Goal: Task Accomplishment & Management: Manage account settings

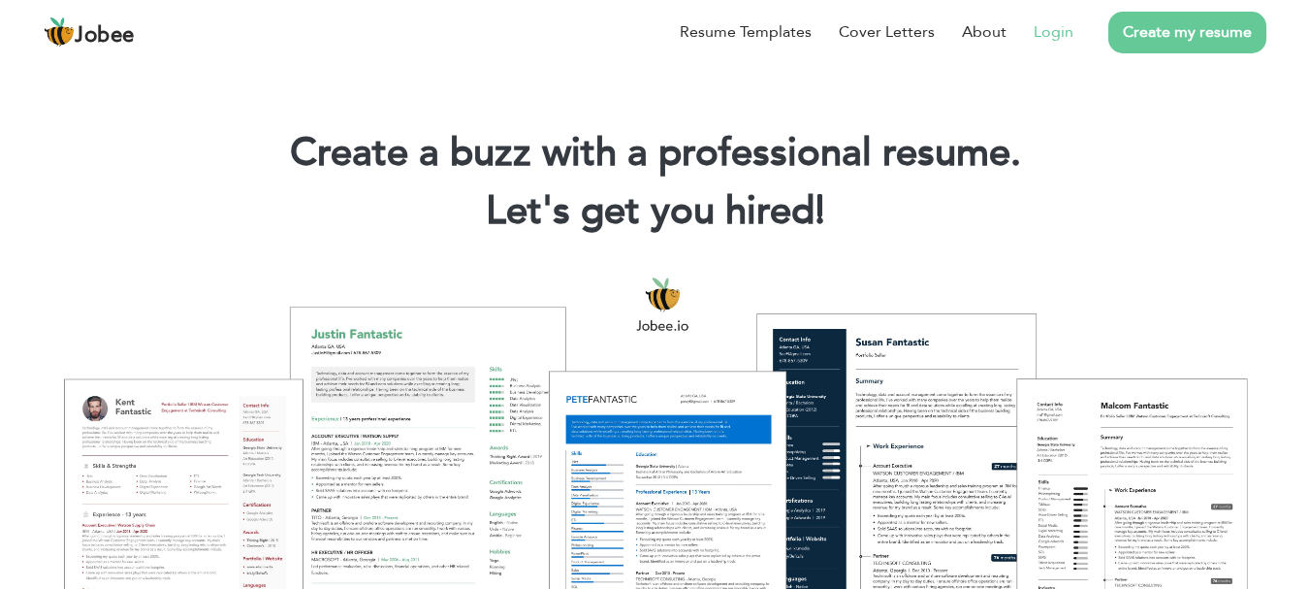
click at [1064, 34] on link "Login" at bounding box center [1054, 31] width 40 height 23
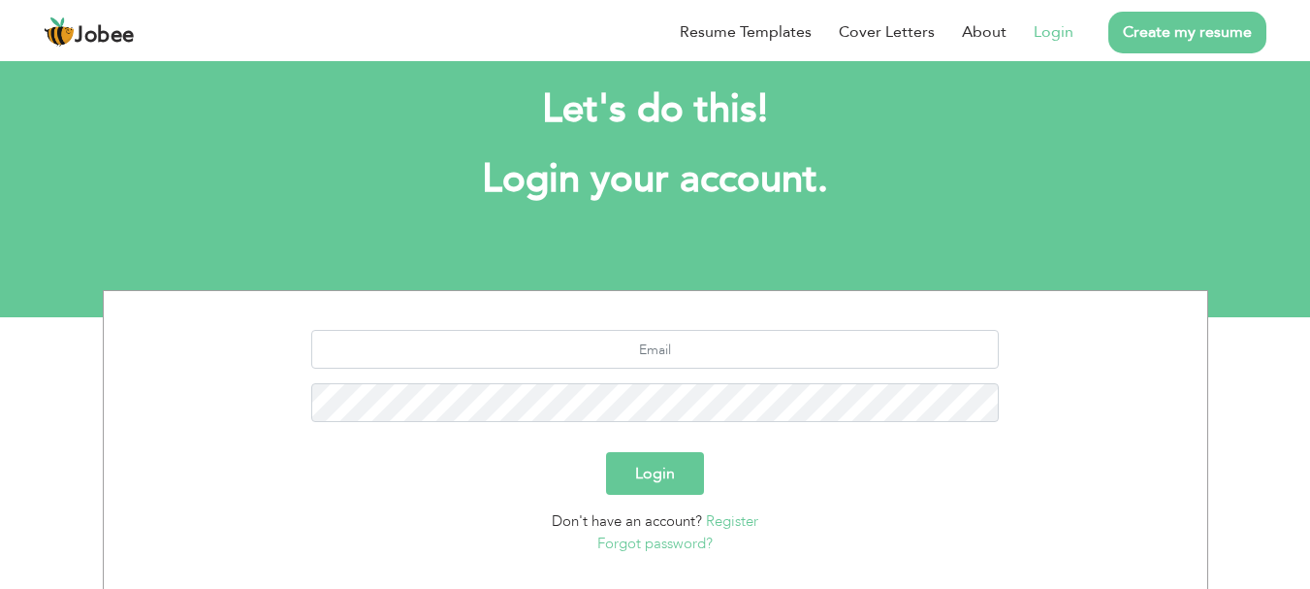
scroll to position [59, 0]
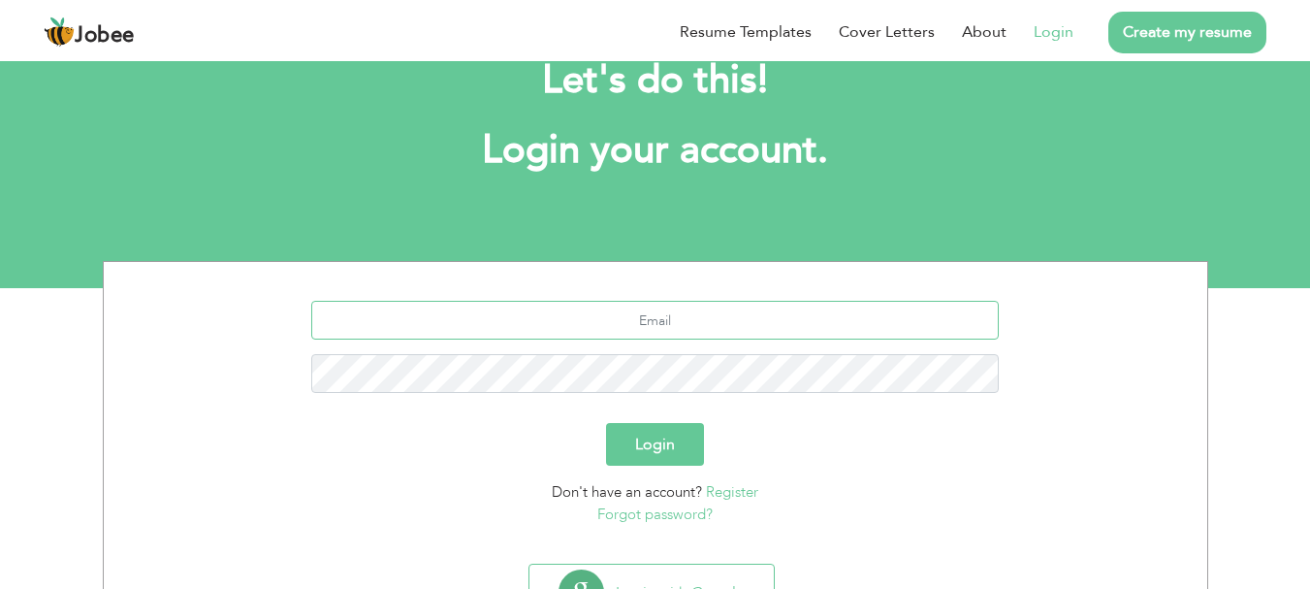
click at [662, 322] on input "text" at bounding box center [655, 320] width 688 height 39
type input "pakm0421@gmail.com"
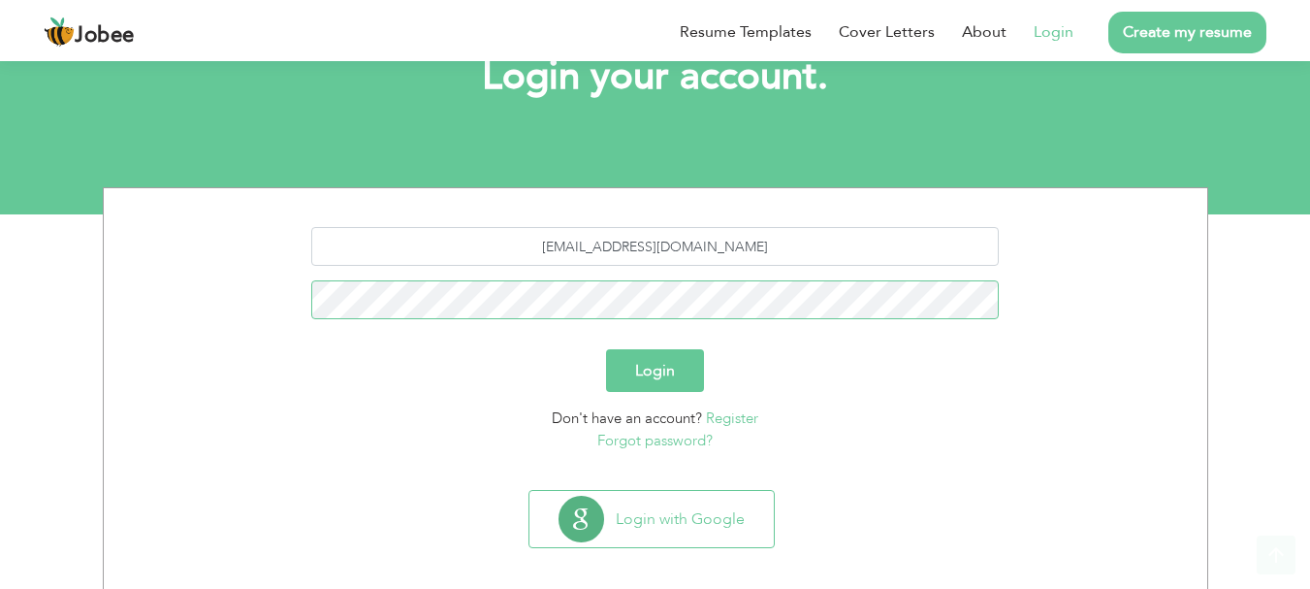
scroll to position [147, 0]
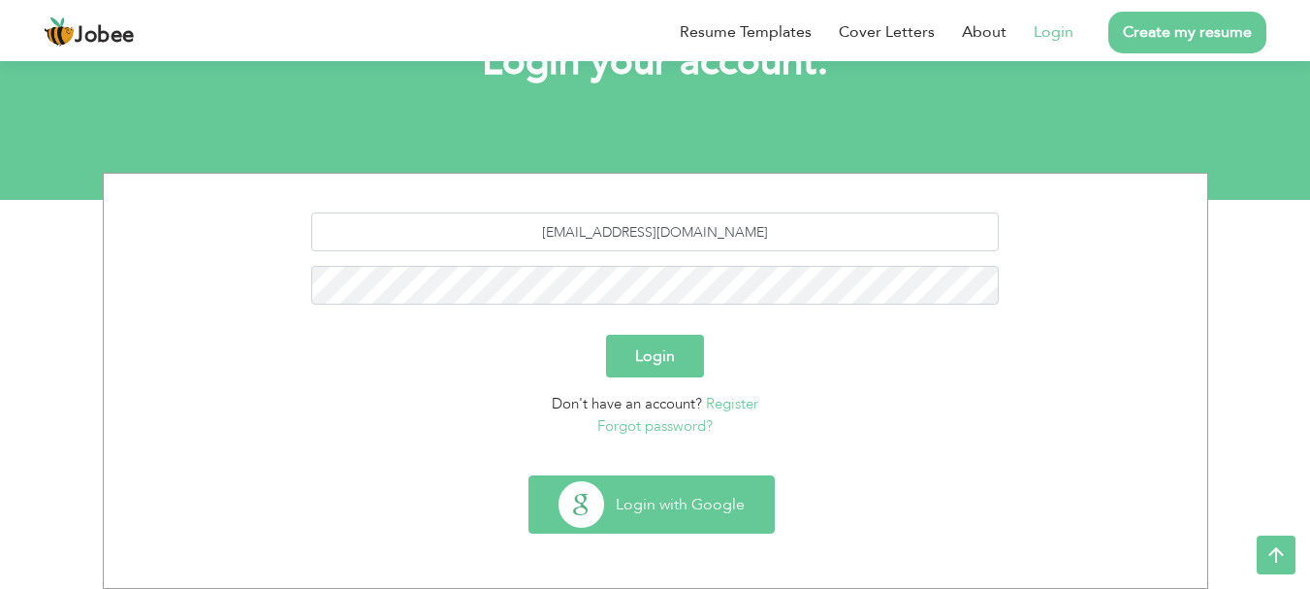
click at [639, 501] on button "Login with Google" at bounding box center [652, 504] width 244 height 56
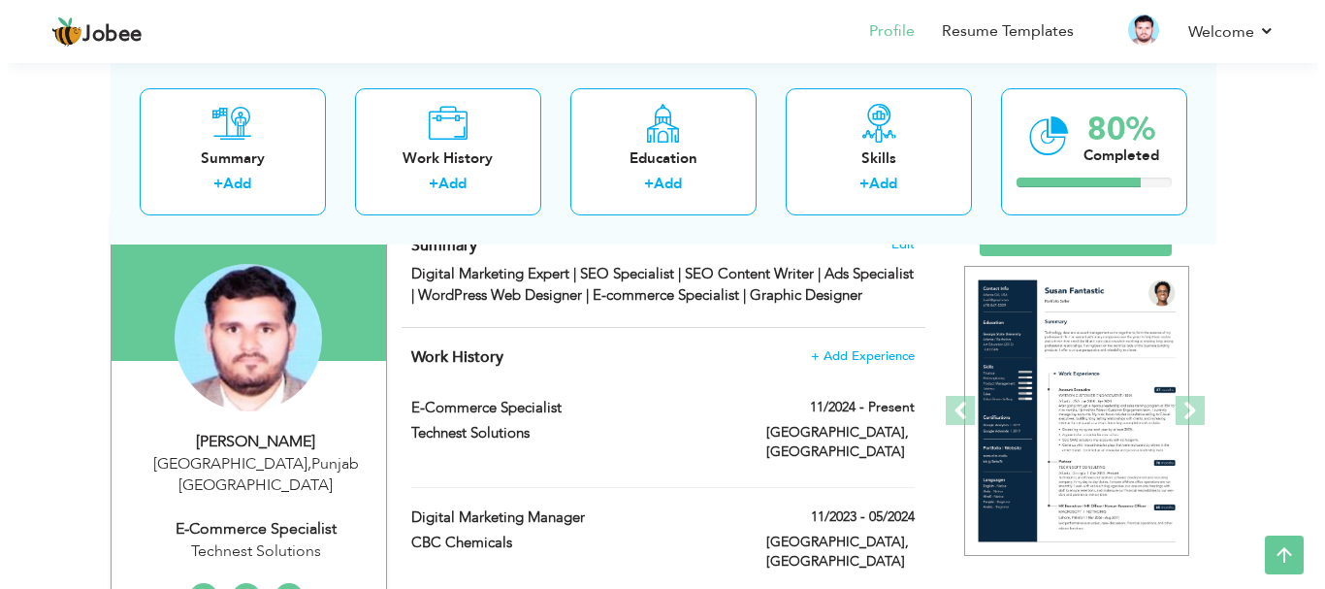
scroll to position [138, 0]
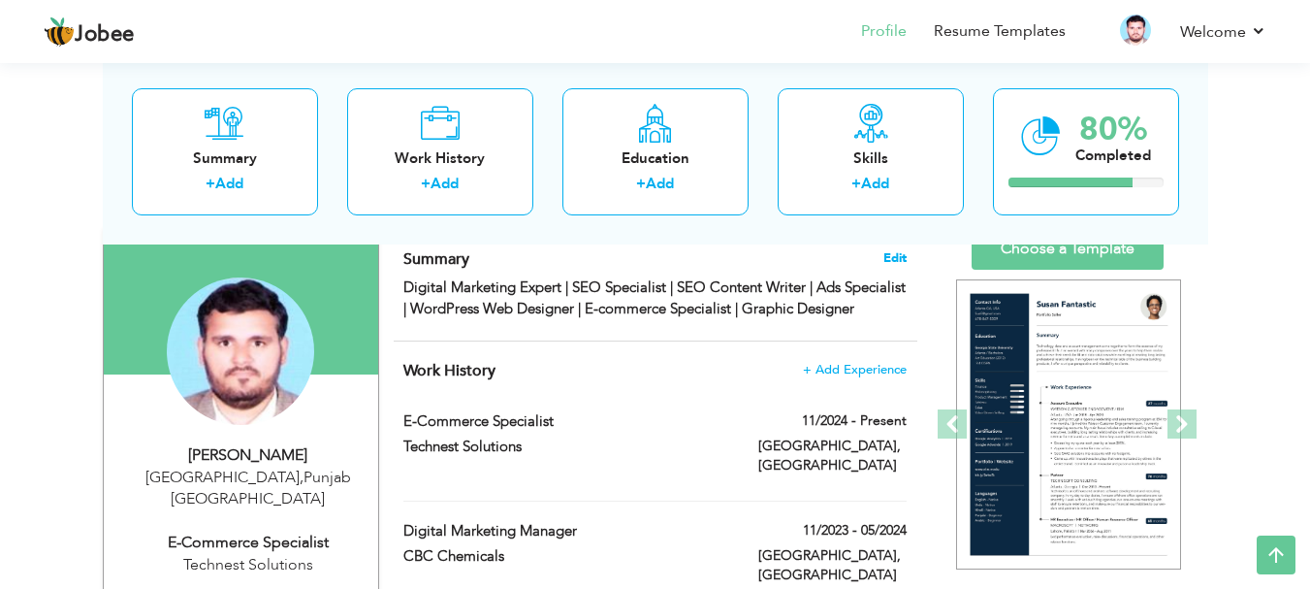
click at [890, 263] on span "Edit" at bounding box center [895, 258] width 23 height 14
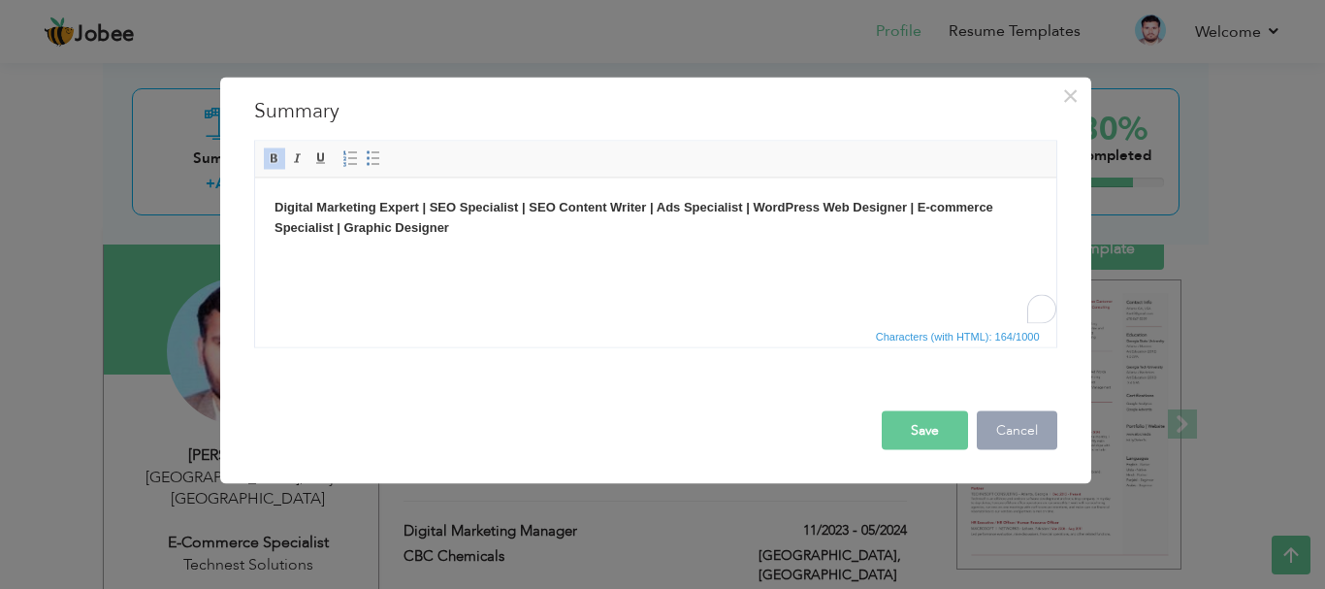
click at [1006, 443] on button "Cancel" at bounding box center [1017, 429] width 81 height 39
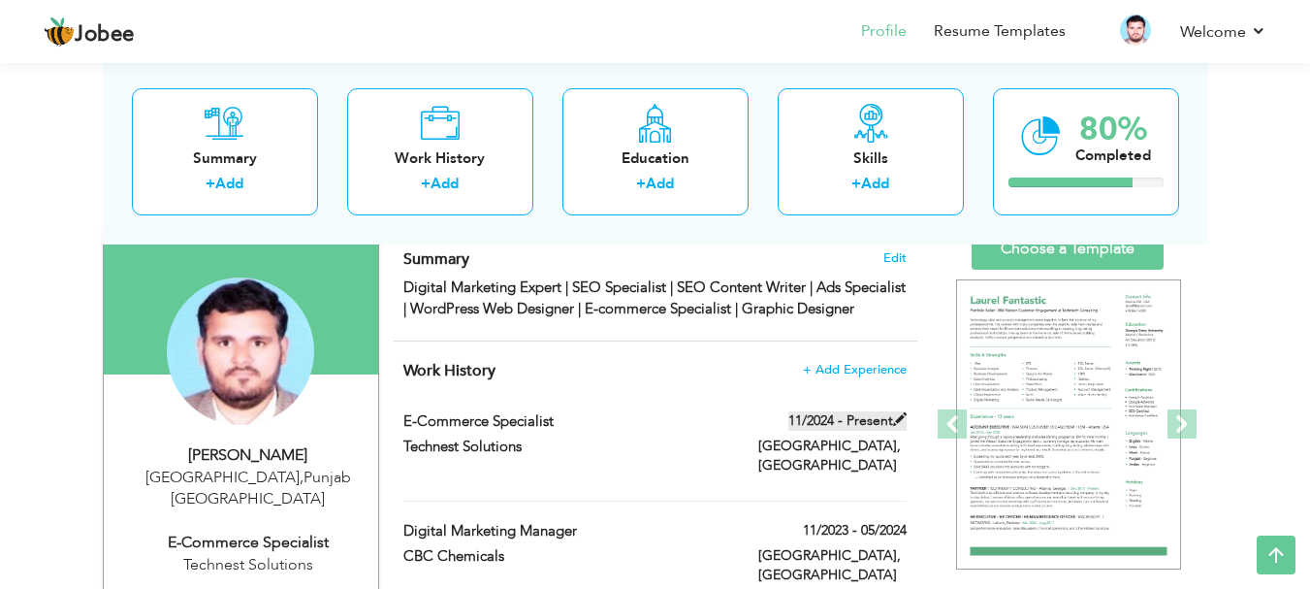
click at [904, 426] on span at bounding box center [900, 419] width 14 height 14
type input "E-commerce Specialist"
type input "Technest Solutions"
type input "11/2024"
type input "Pakistan"
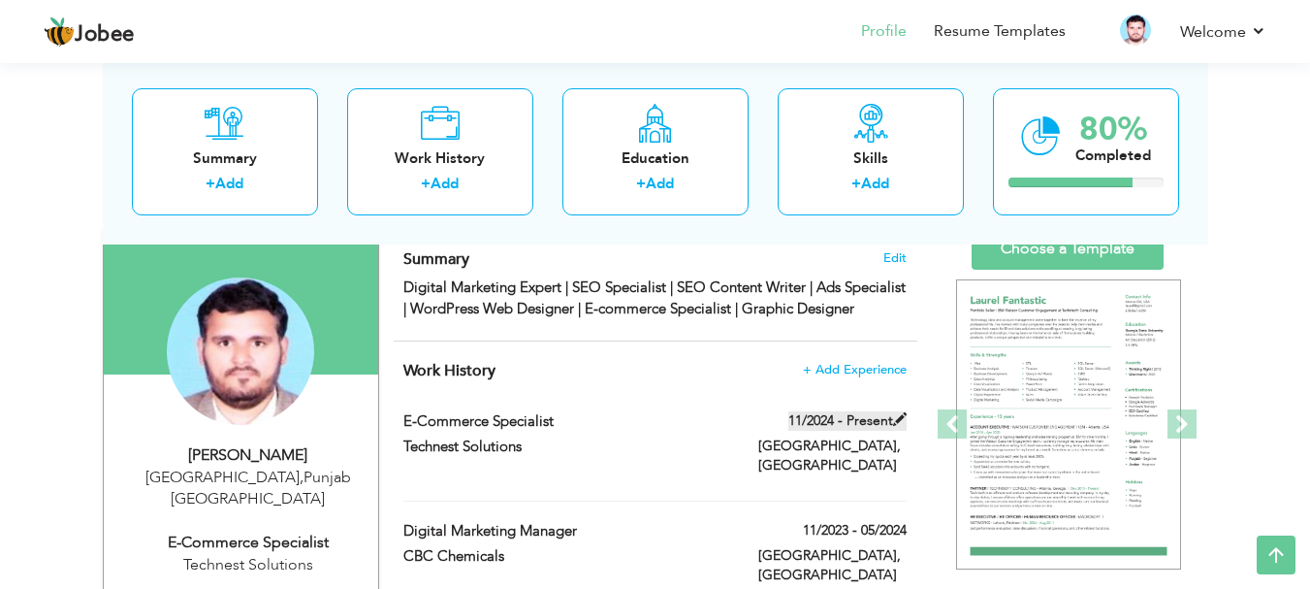
type input "Lahore"
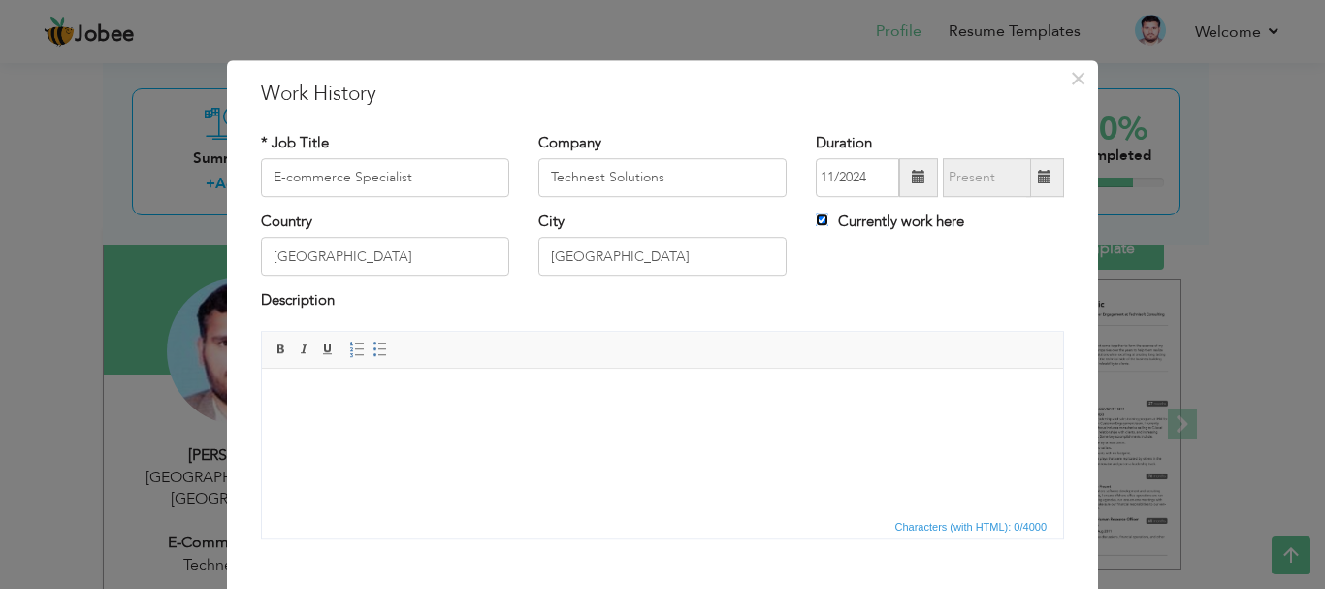
click at [816, 217] on input "Currently work here" at bounding box center [822, 219] width 13 height 13
checkbox input "false"
click at [979, 183] on input "text" at bounding box center [987, 177] width 88 height 39
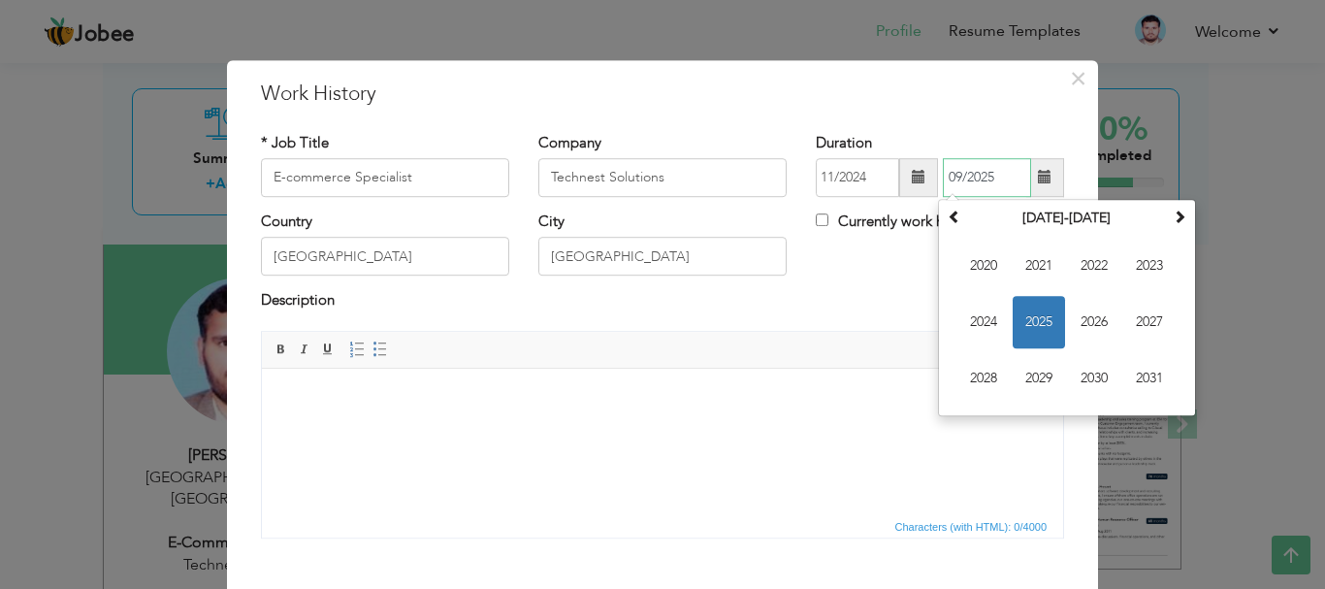
click at [1035, 307] on span "2025" at bounding box center [1039, 322] width 52 height 52
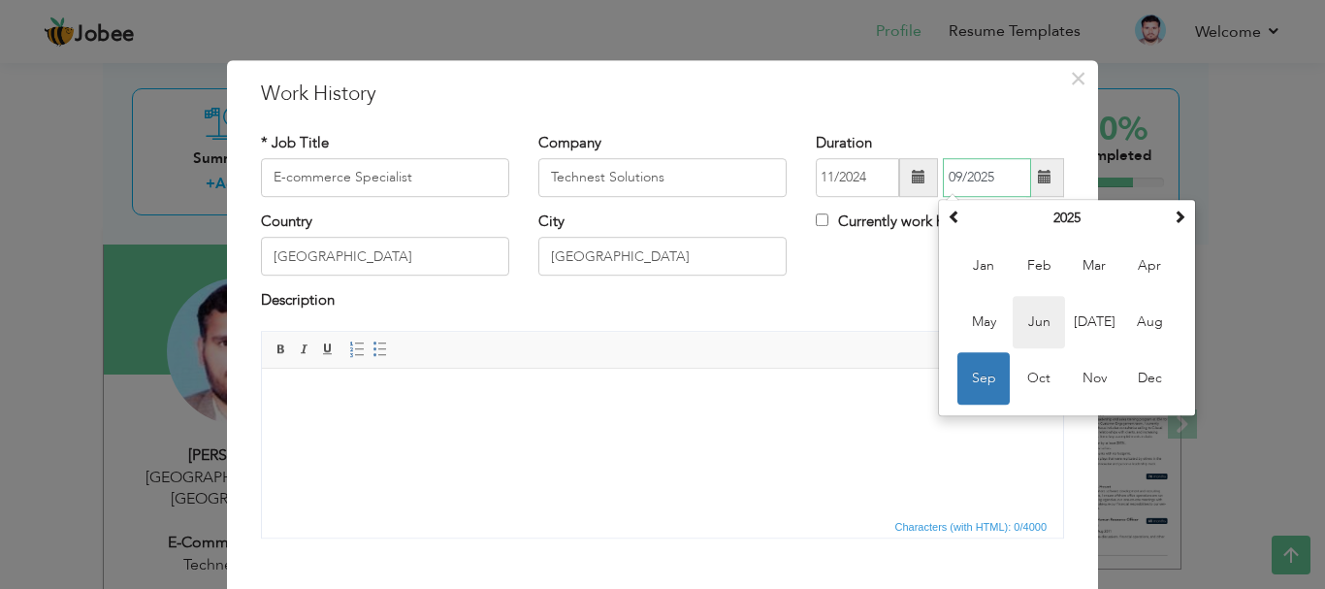
click at [1032, 330] on span "Jun" at bounding box center [1039, 322] width 52 height 52
type input "06/2025"
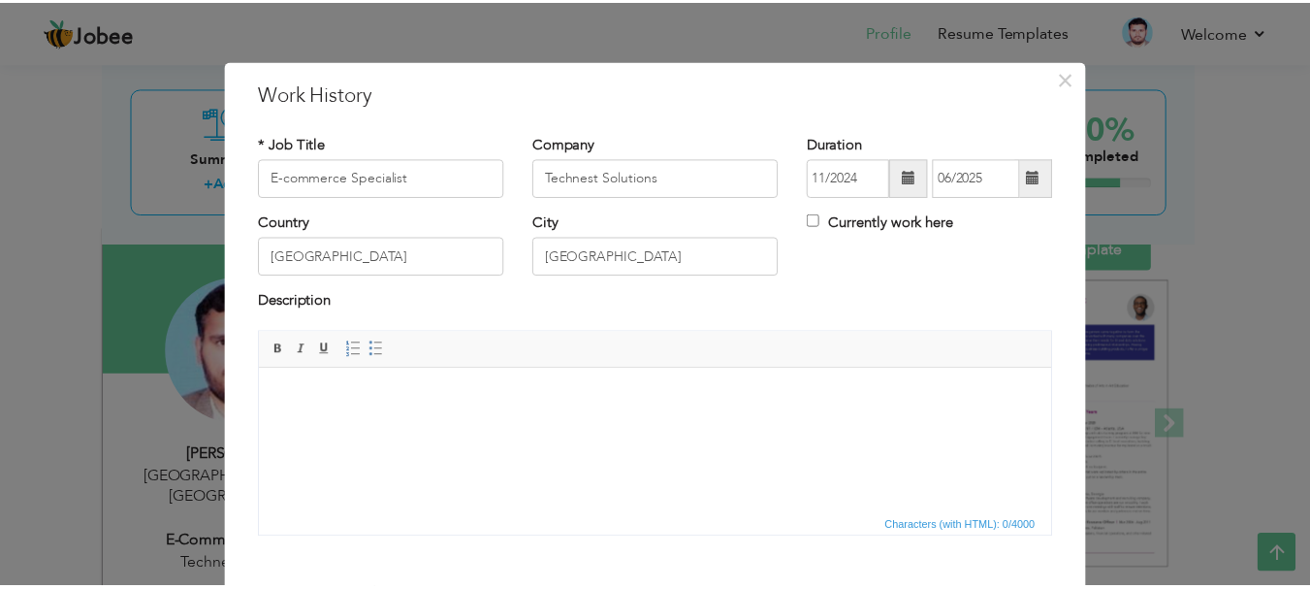
scroll to position [107, 0]
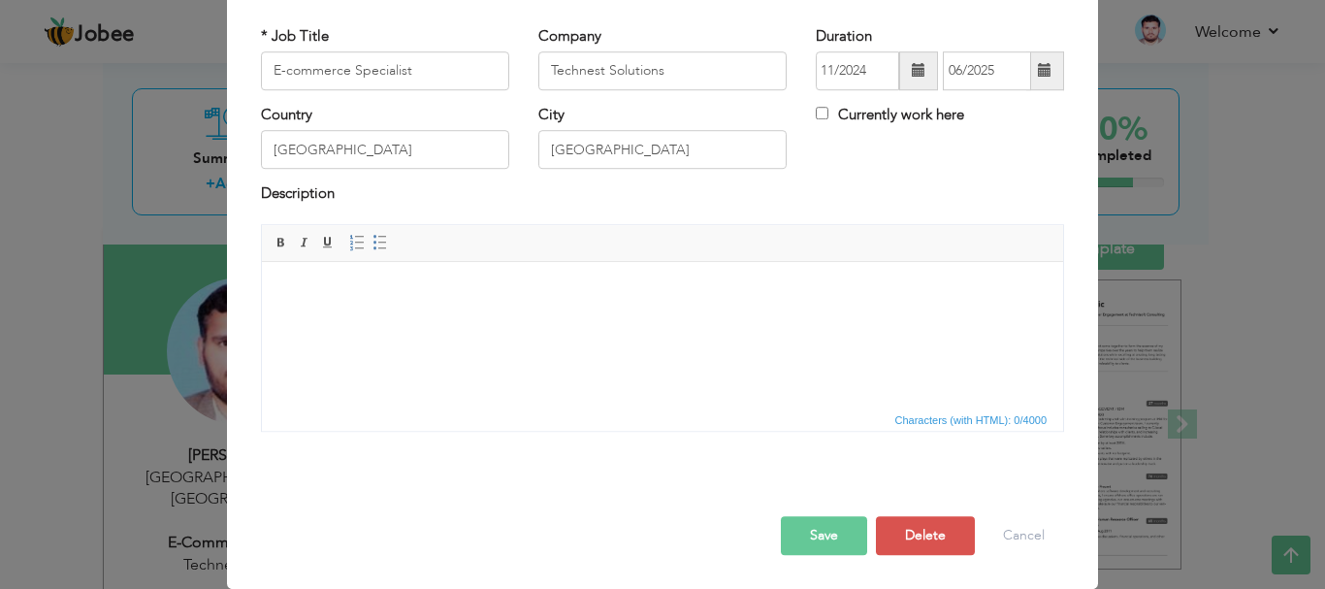
click at [793, 532] on button "Save" at bounding box center [824, 535] width 86 height 39
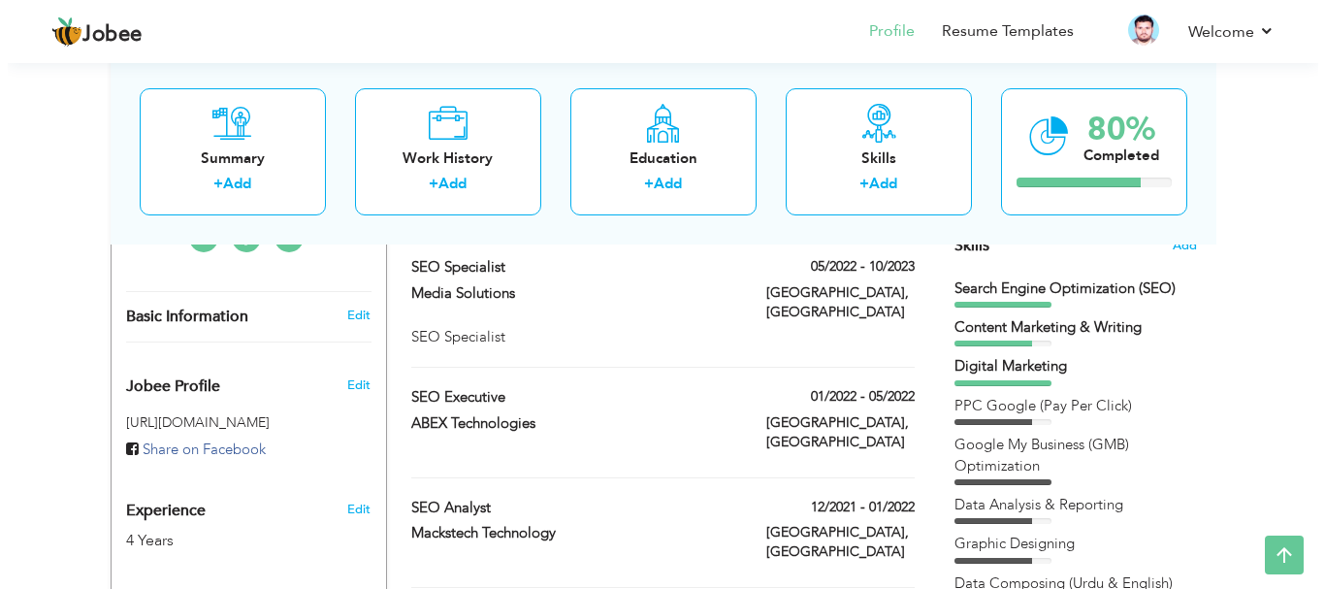
scroll to position [496, 0]
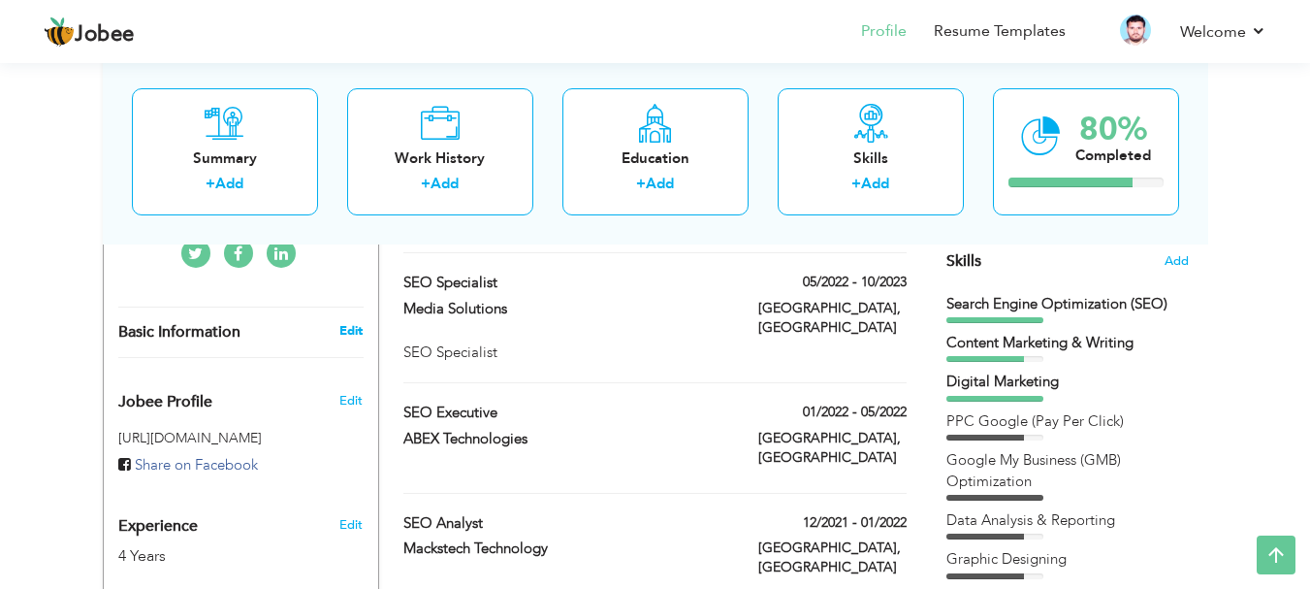
click at [359, 322] on link "Edit" at bounding box center [350, 330] width 23 height 17
type input "Muhammad"
type input "Muntazir Mehdi"
type input "03223777044"
select select "number:166"
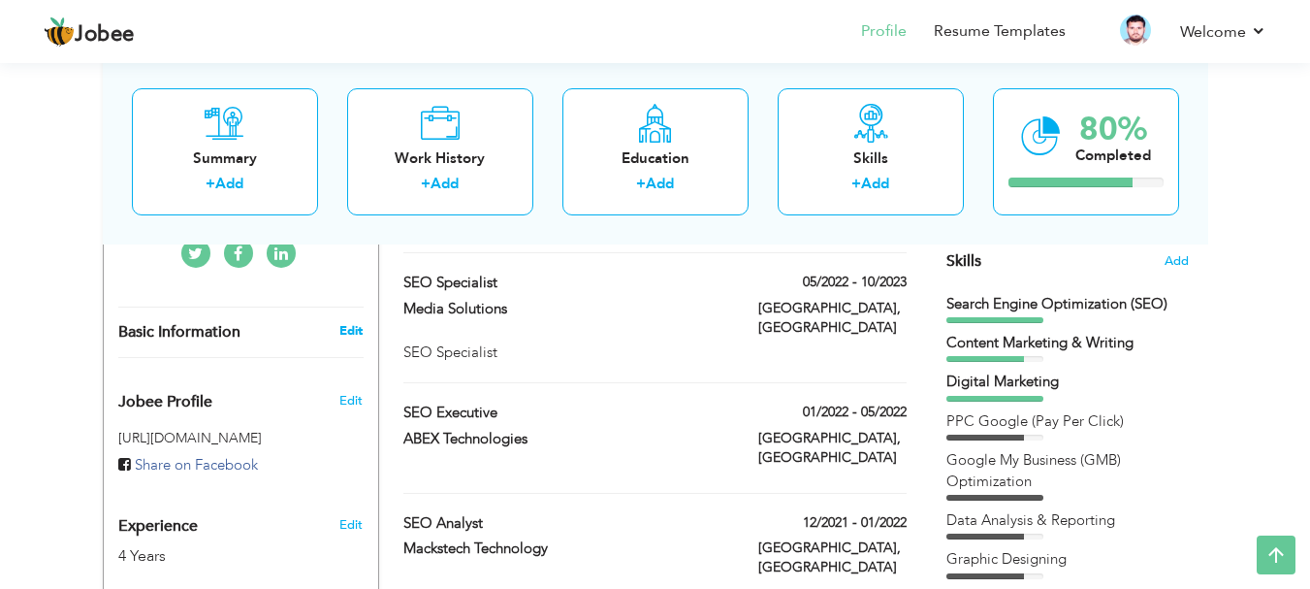
type input "Punjab"
type input "[GEOGRAPHIC_DATA]"
select select "number:6"
type input "Technest Solutions"
type input "E-commerce Specialist"
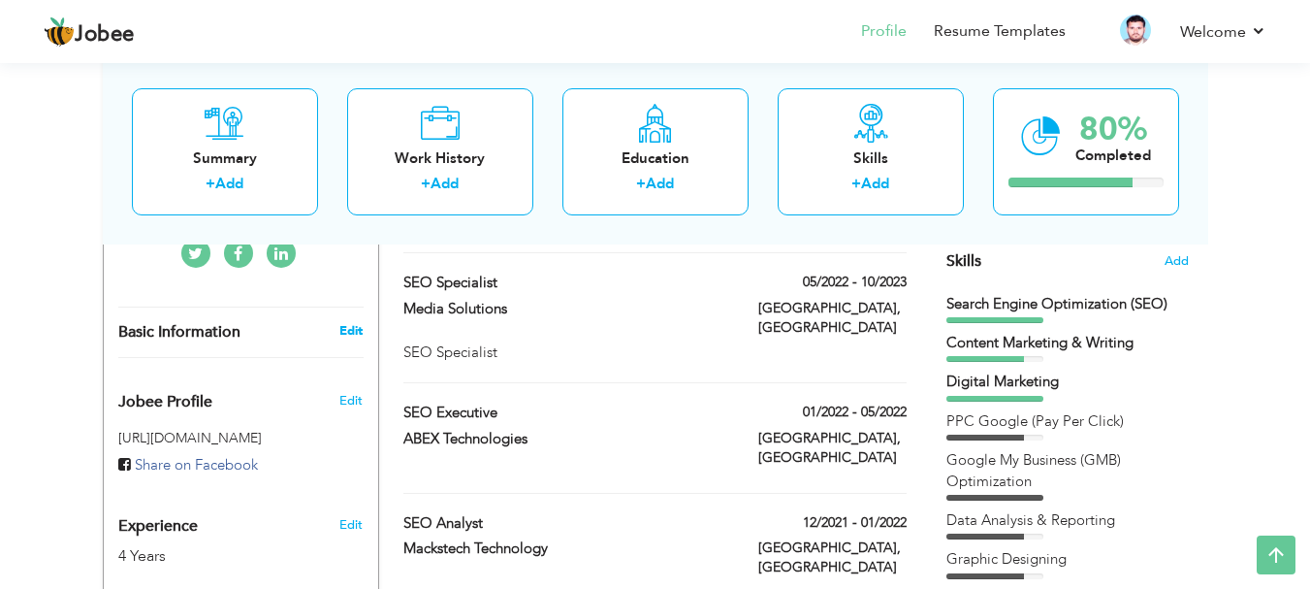
type input "[URL][DOMAIN_NAME][PERSON_NAME]"
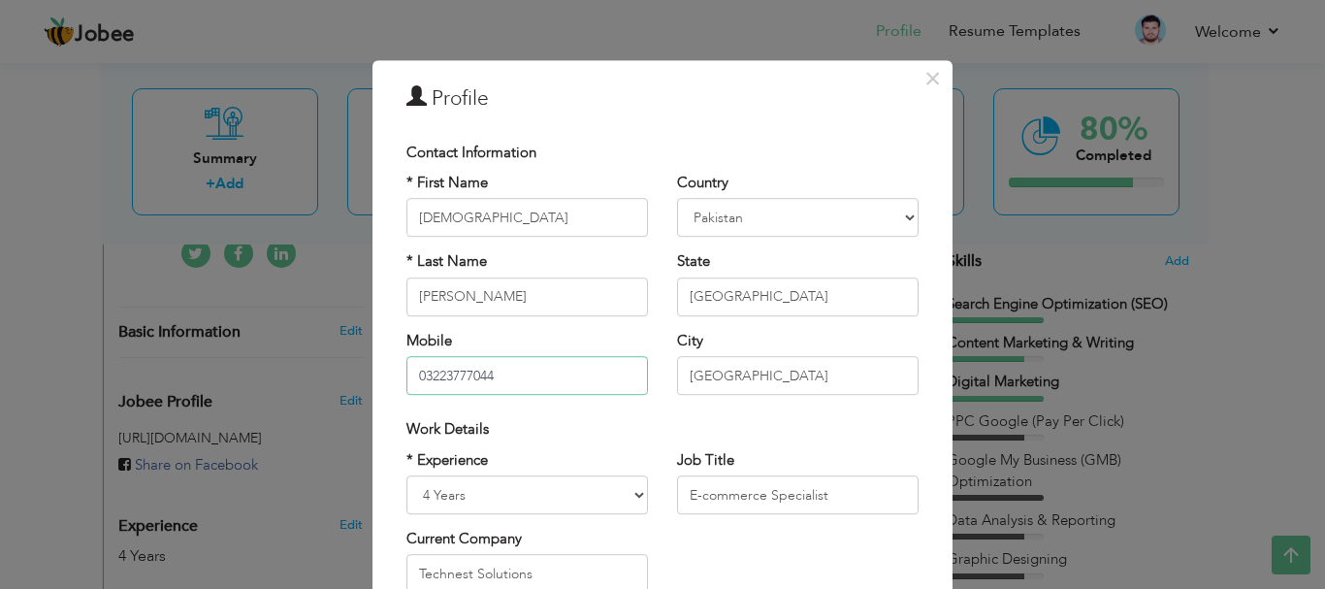
click at [522, 377] on input "03223777044" at bounding box center [527, 375] width 242 height 39
type input "03710497390"
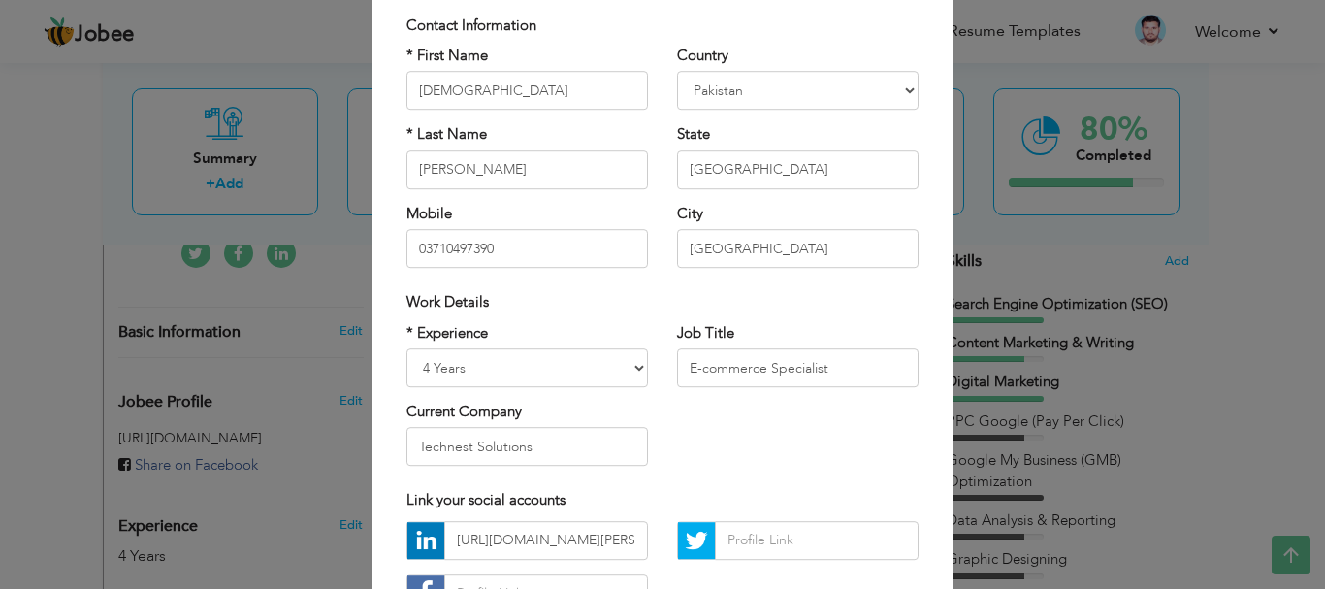
scroll to position [143, 0]
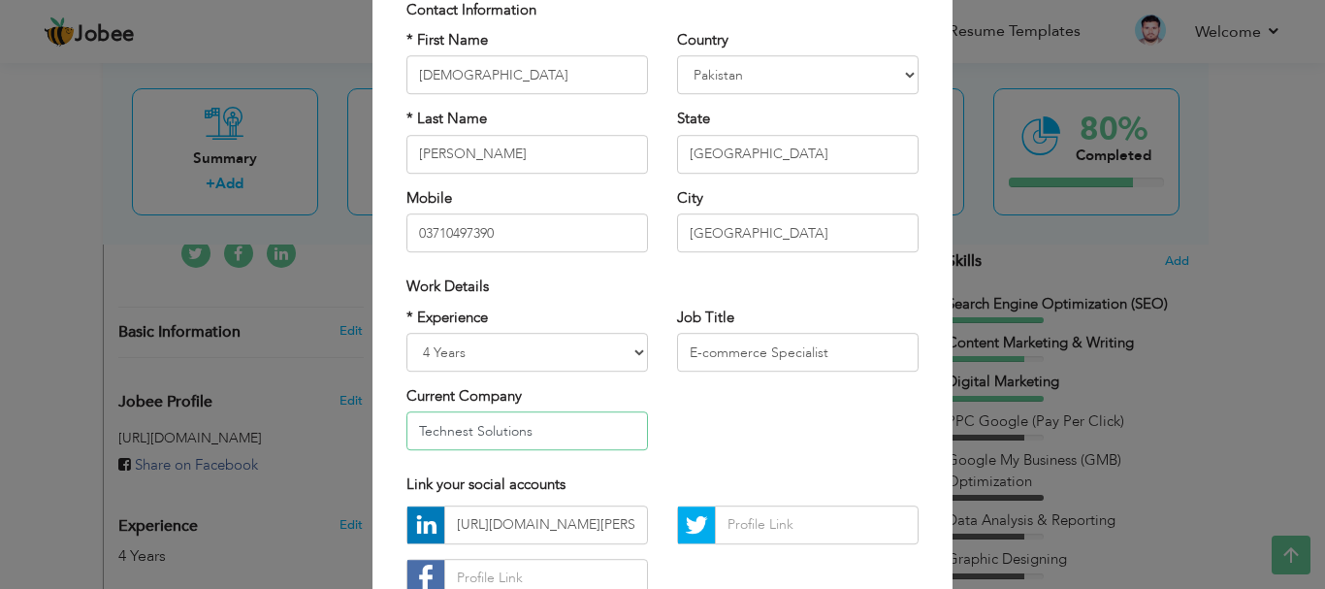
click at [525, 430] on input "Technest Solutions" at bounding box center [527, 431] width 242 height 39
click at [759, 352] on input "E-commerce Specialist" at bounding box center [798, 352] width 242 height 39
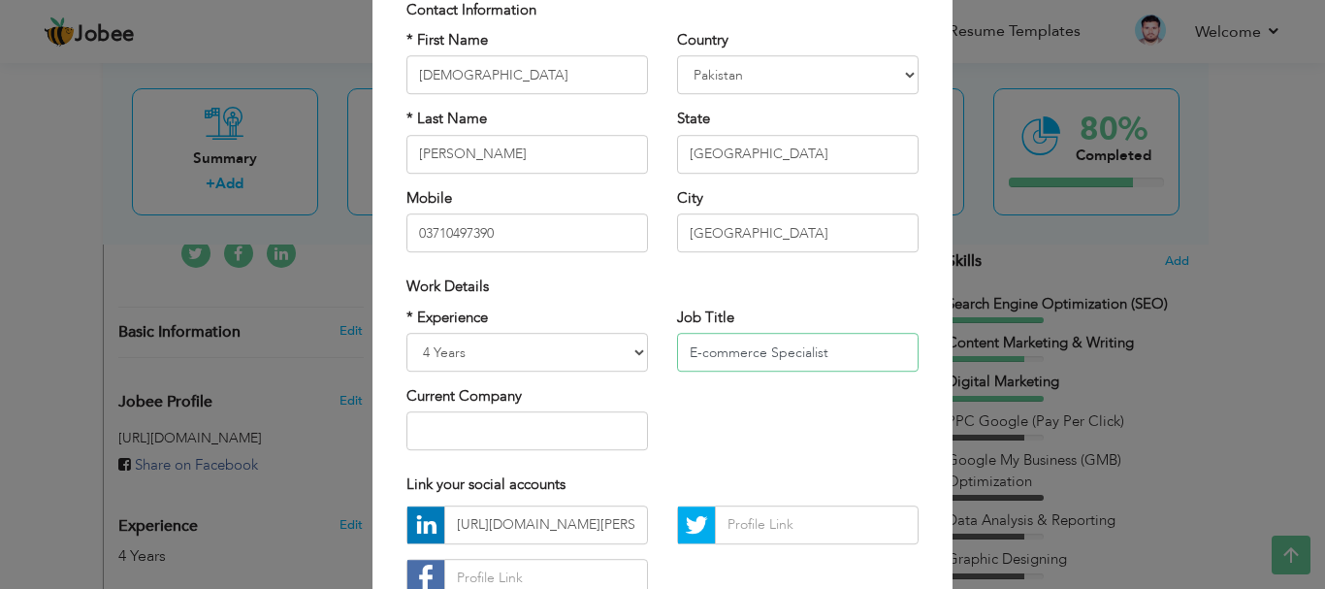
click at [759, 352] on input "E-commerce Specialist" at bounding box center [798, 352] width 242 height 39
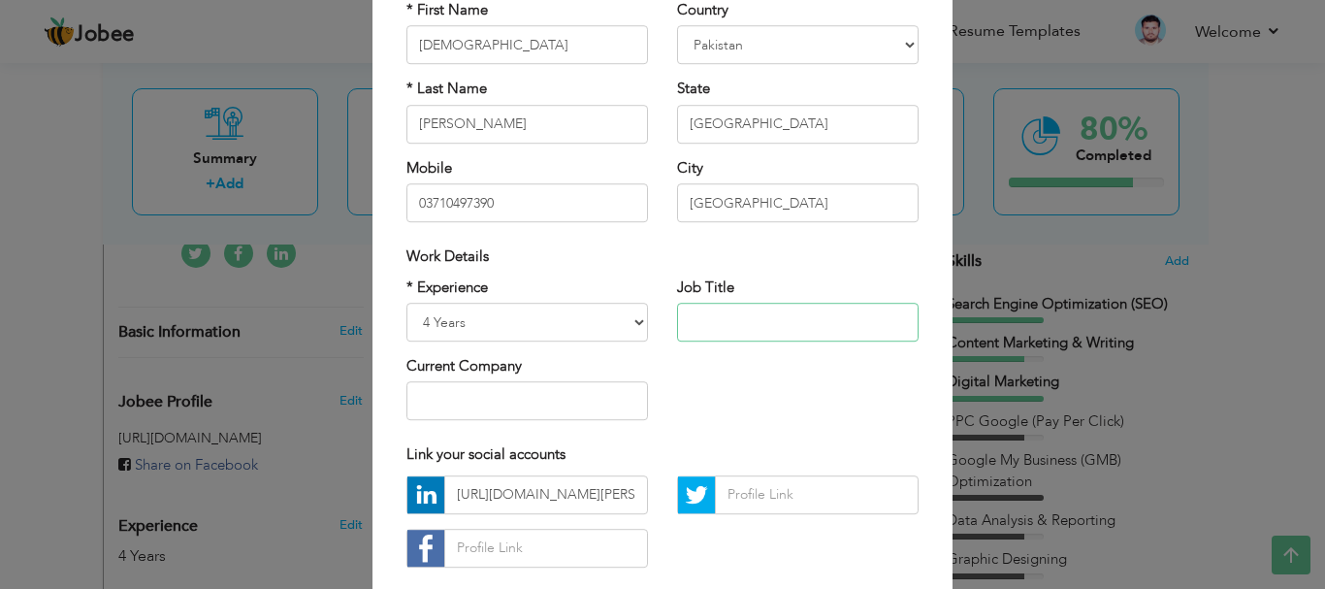
click at [727, 323] on input "text" at bounding box center [798, 322] width 242 height 39
type input "Digital Marketing Expert | SEO Specialist"
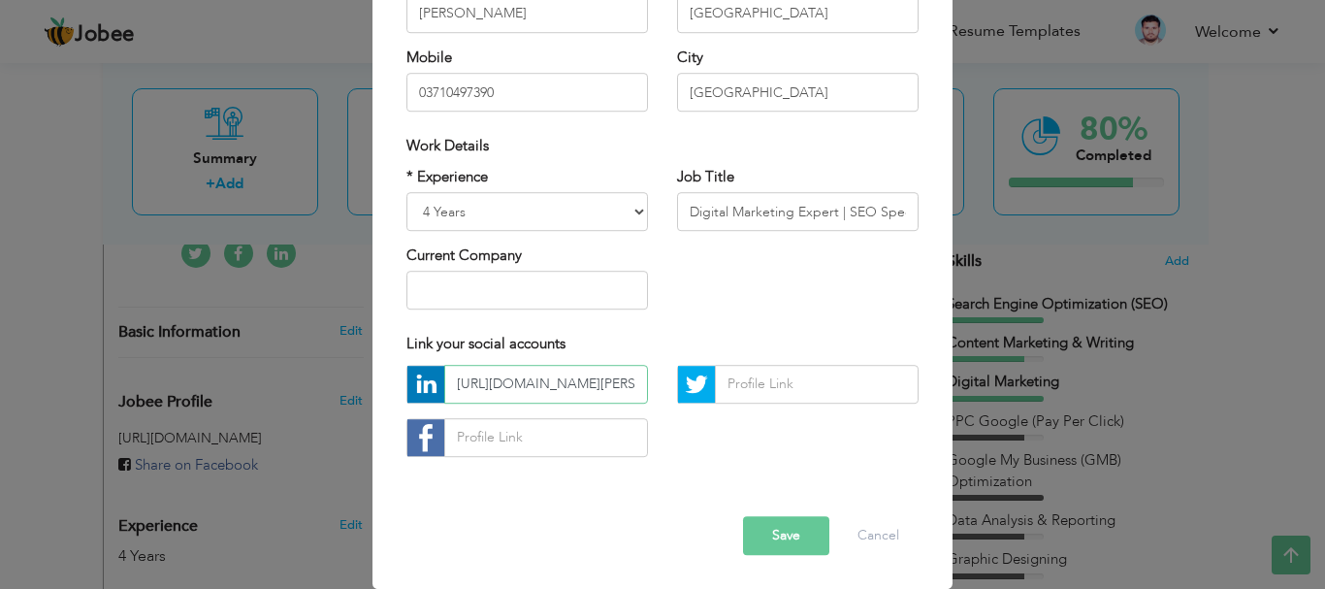
click at [602, 387] on input "[URL][DOMAIN_NAME][PERSON_NAME]" at bounding box center [546, 384] width 204 height 39
click at [787, 531] on button "Save" at bounding box center [786, 535] width 86 height 39
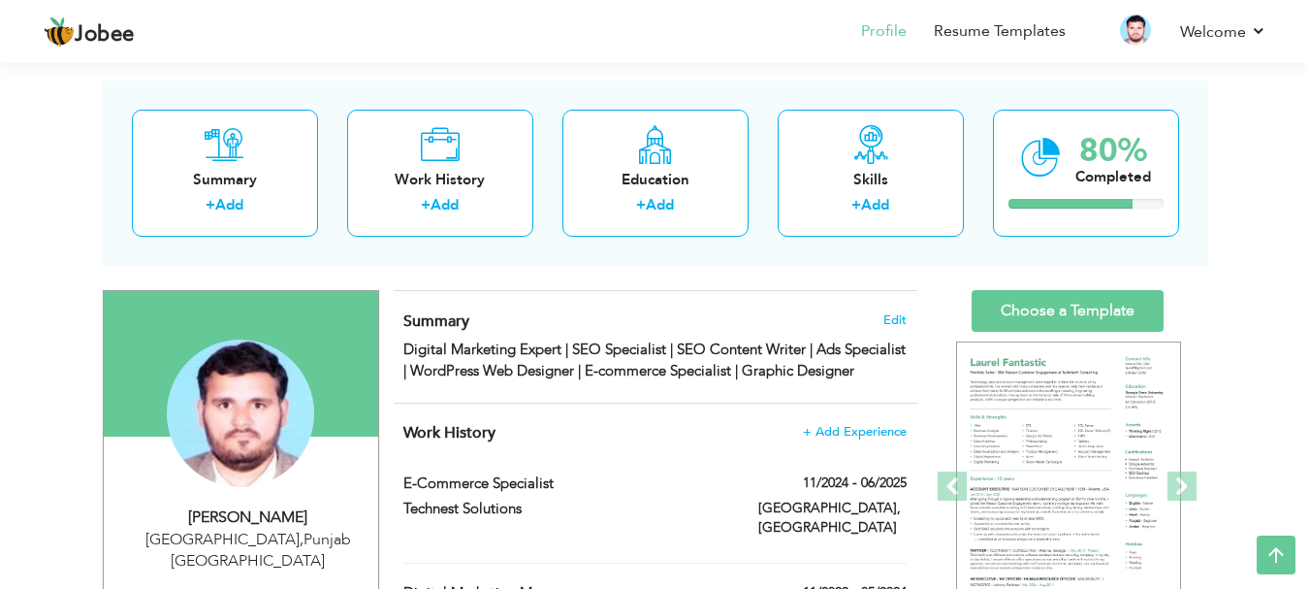
scroll to position [0, 0]
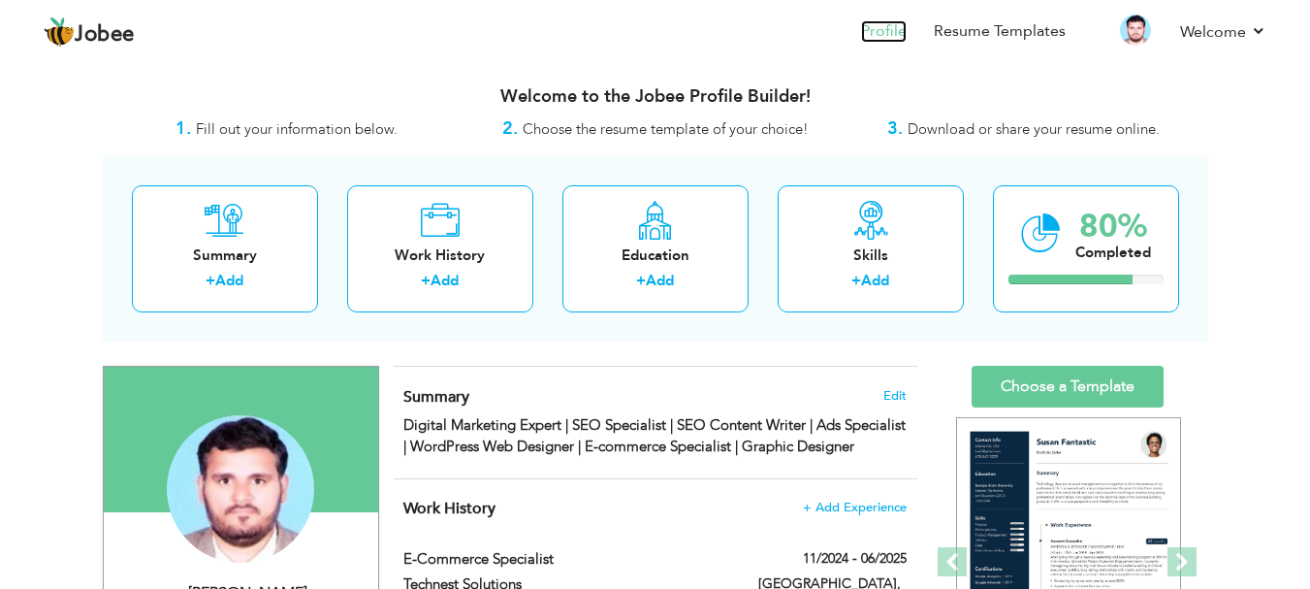
click at [879, 29] on link "Profile" at bounding box center [884, 31] width 46 height 22
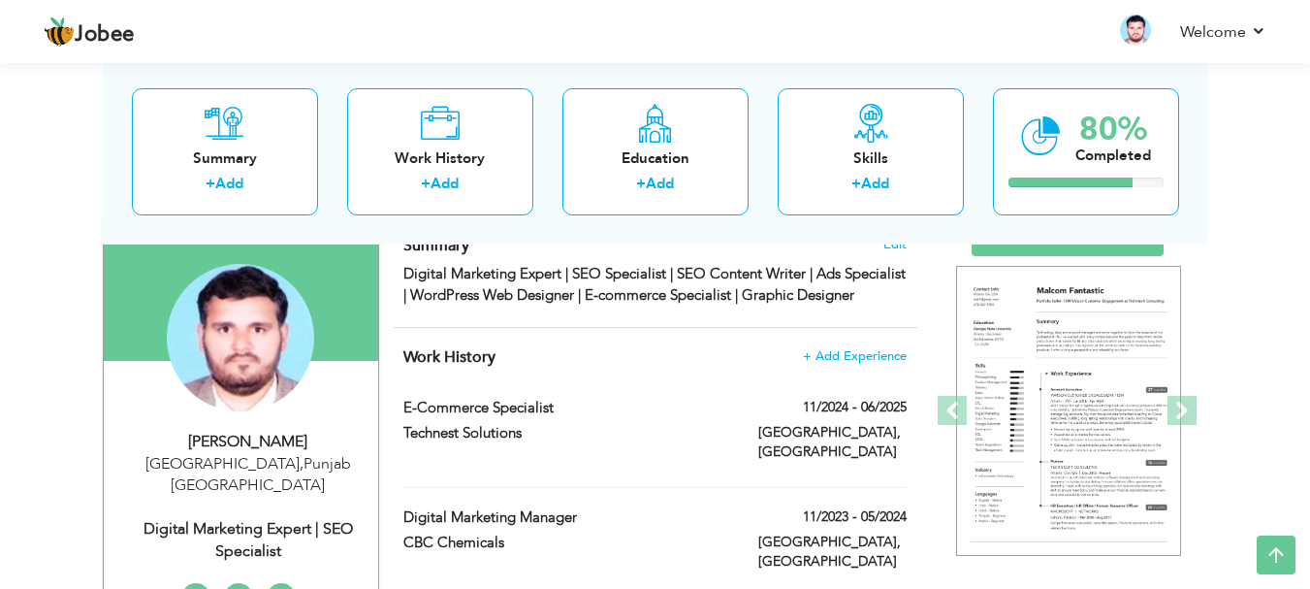
scroll to position [59, 0]
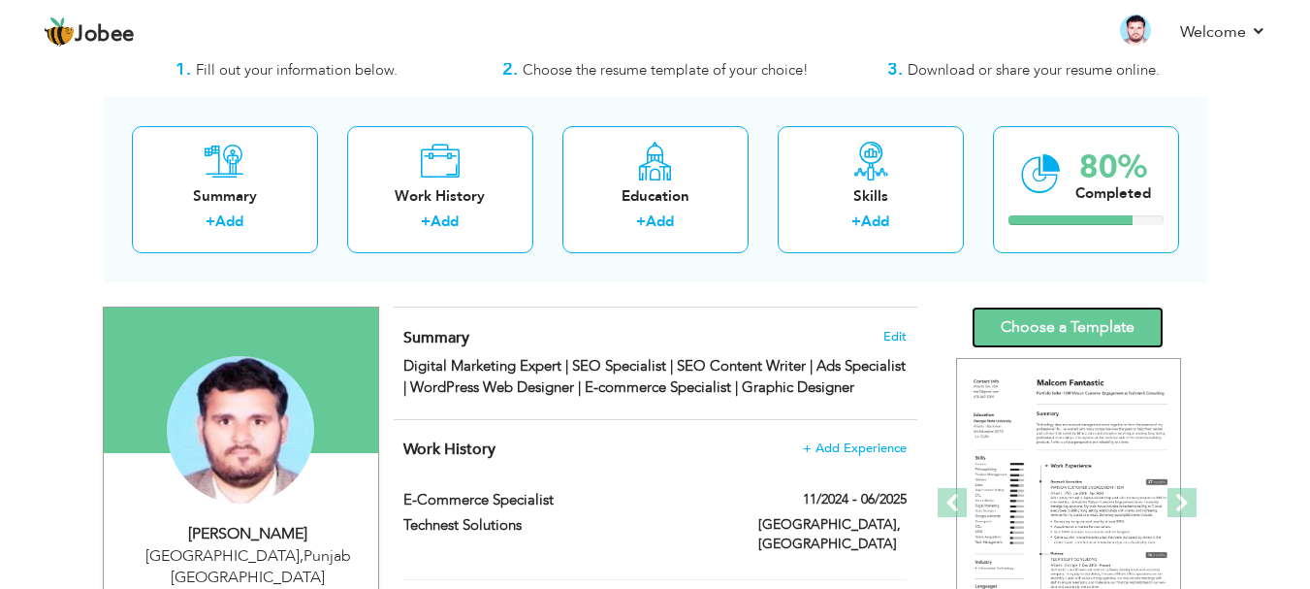
click at [1032, 319] on link "Choose a Template" at bounding box center [1068, 328] width 192 height 42
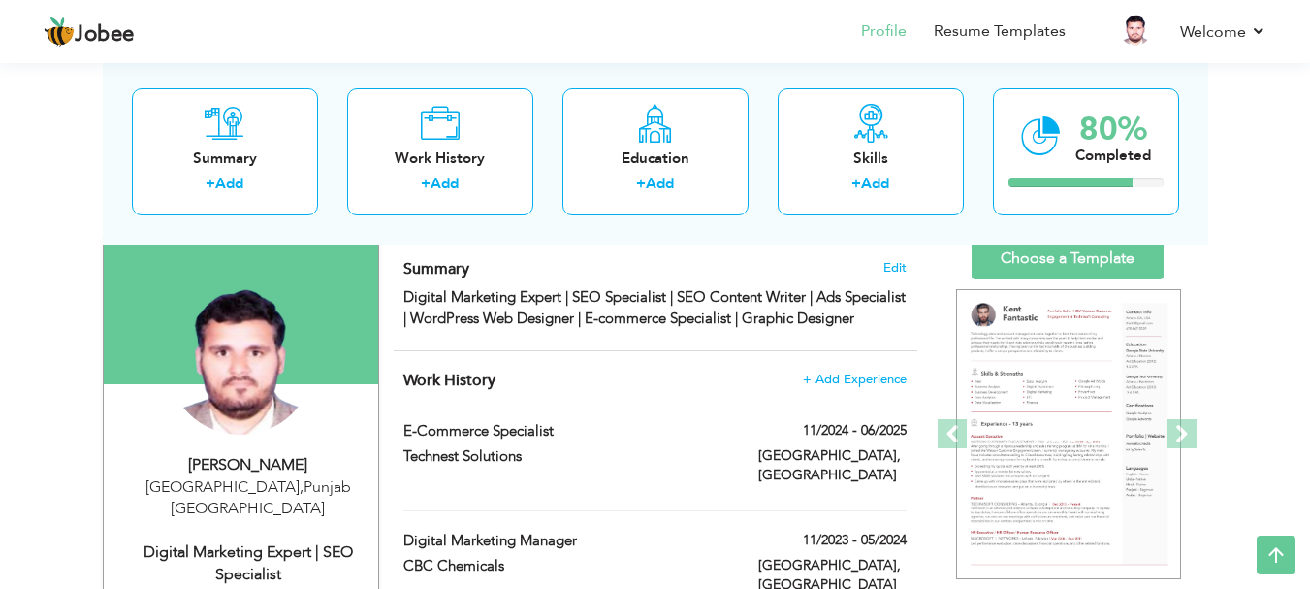
scroll to position [79, 0]
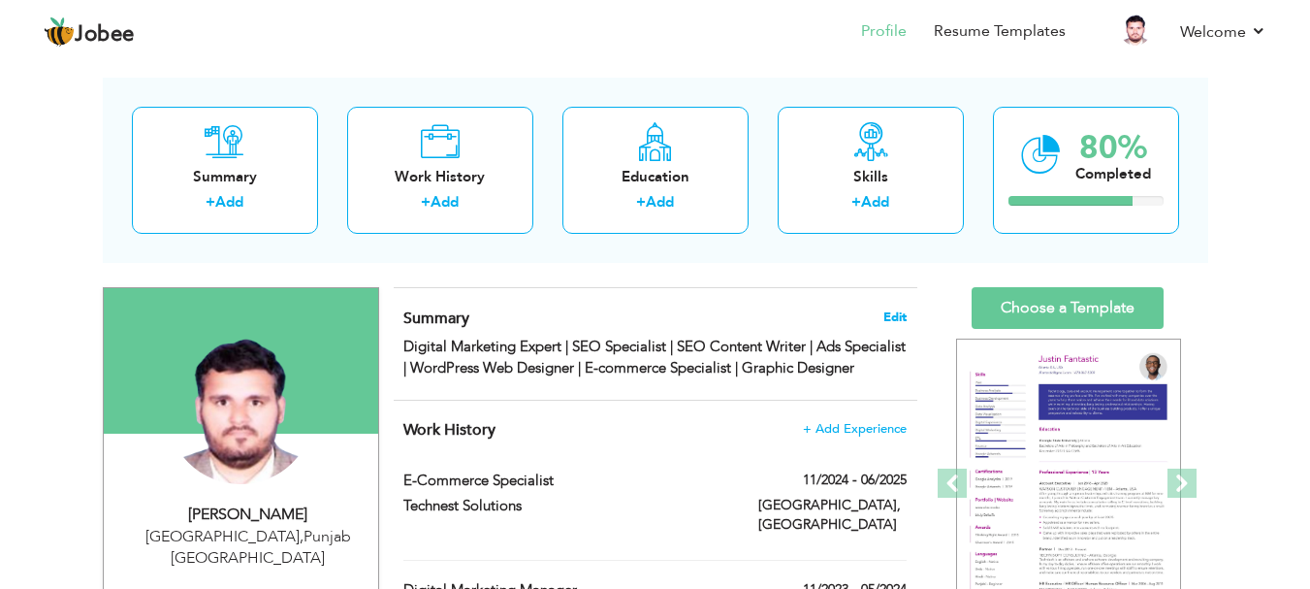
click at [900, 317] on span "Edit" at bounding box center [895, 317] width 23 height 14
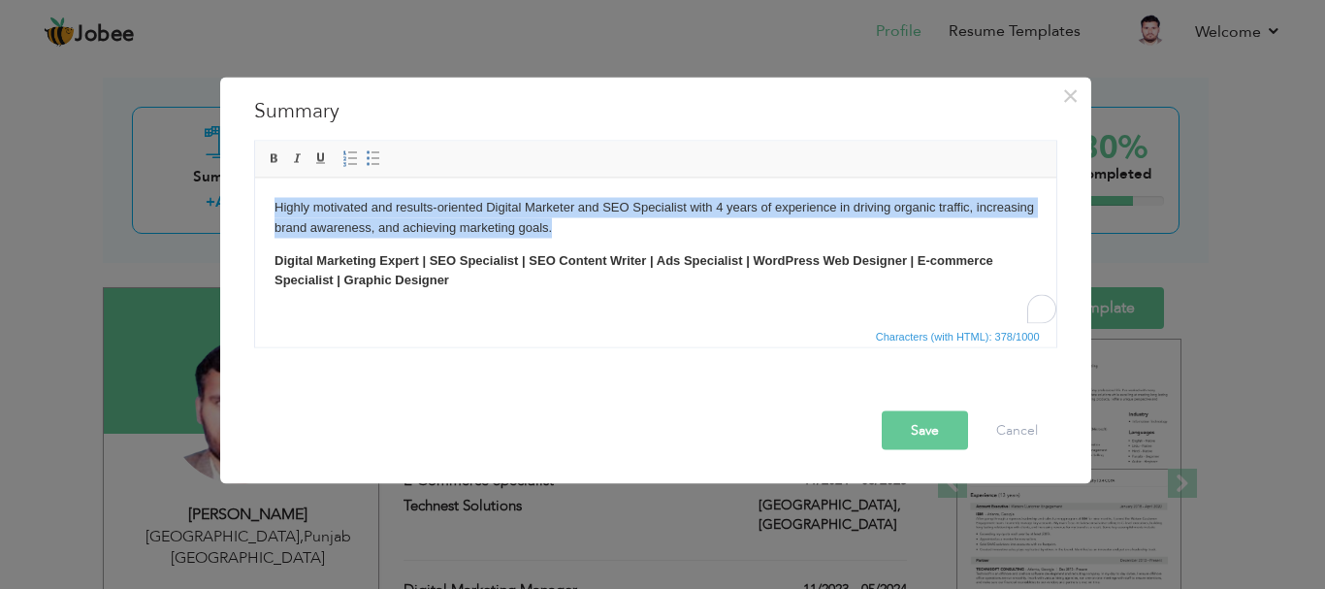
drag, startPoint x: 557, startPoint y: 230, endPoint x: 242, endPoint y: 208, distance: 315.1
click at [254, 208] on html "Highly motivated and results-oriented Digital Marketer and SEO Specialist with …" at bounding box center [654, 244] width 801 height 132
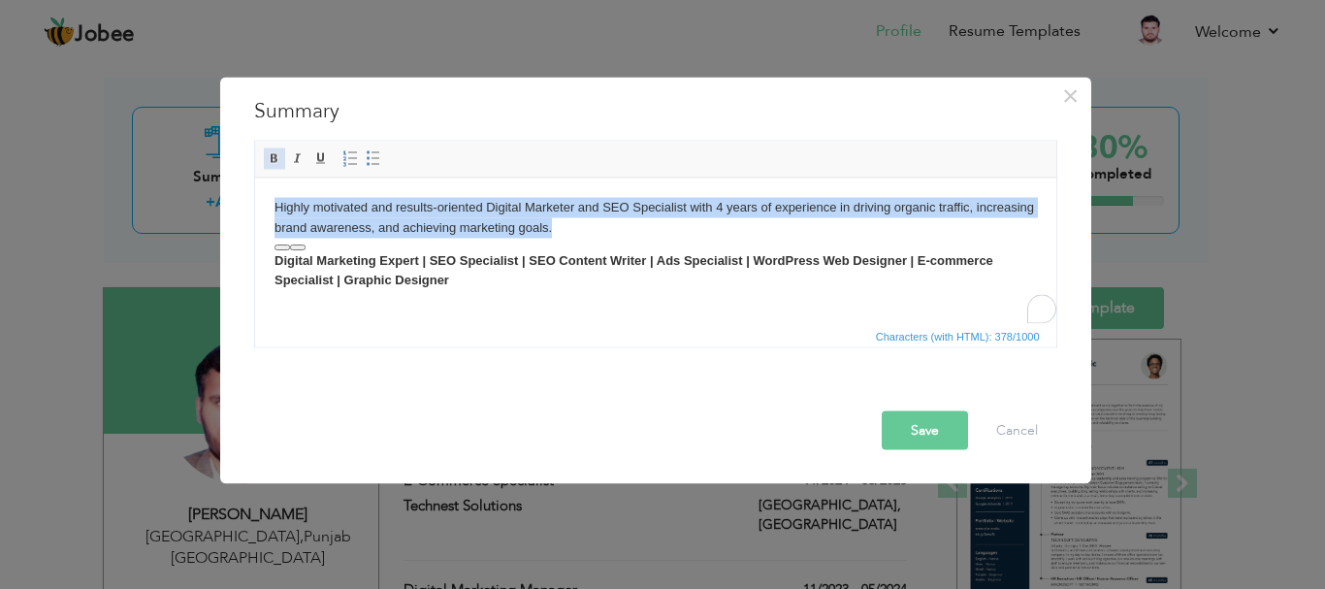
click at [271, 160] on span at bounding box center [275, 158] width 16 height 16
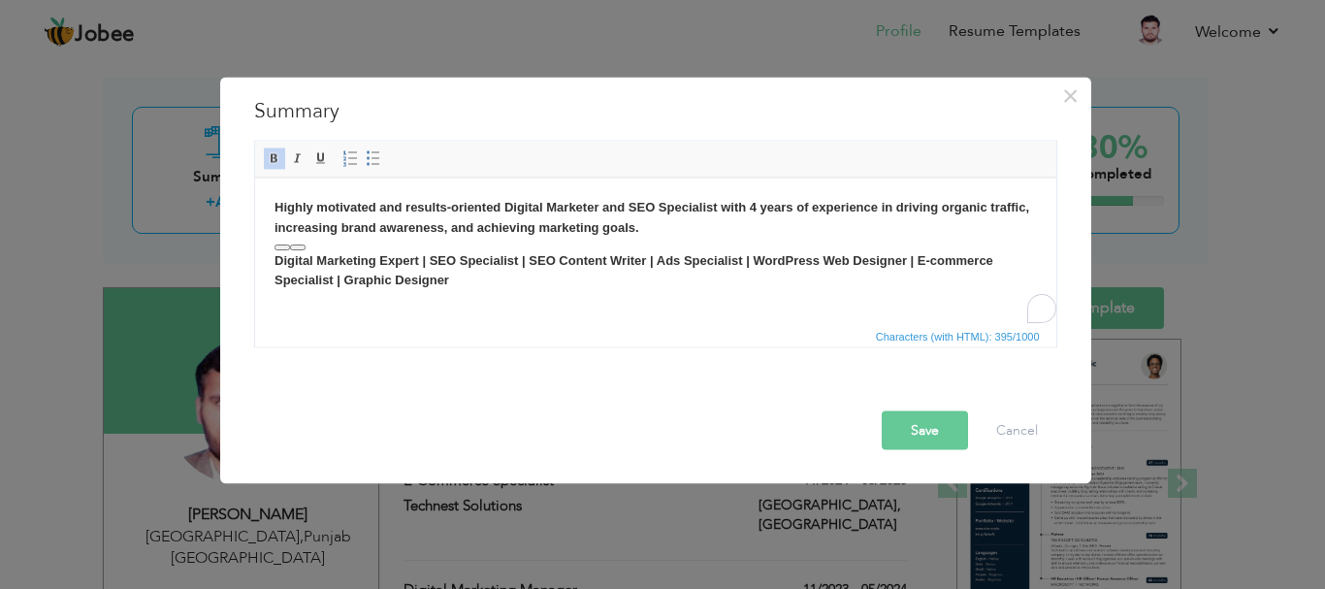
click at [514, 275] on p "Digital Marketing Expert | SEO Specialist | SEO Content Writer | Ads Specialist…" at bounding box center [655, 270] width 762 height 41
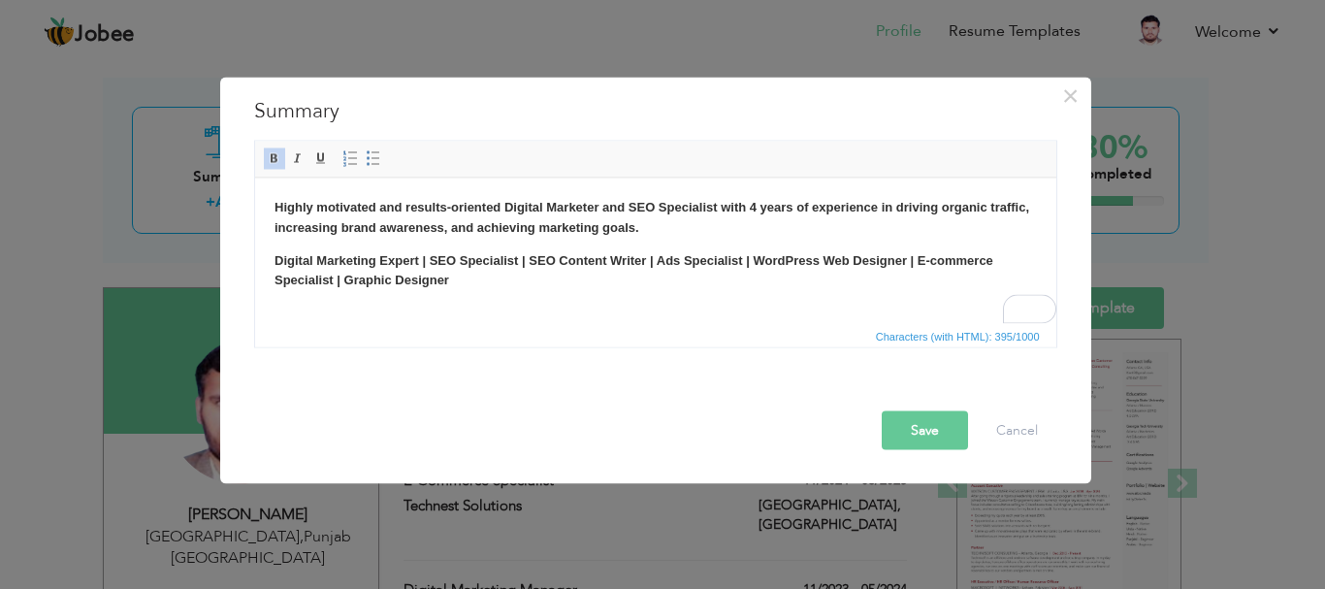
click at [913, 430] on button "Save" at bounding box center [925, 429] width 86 height 39
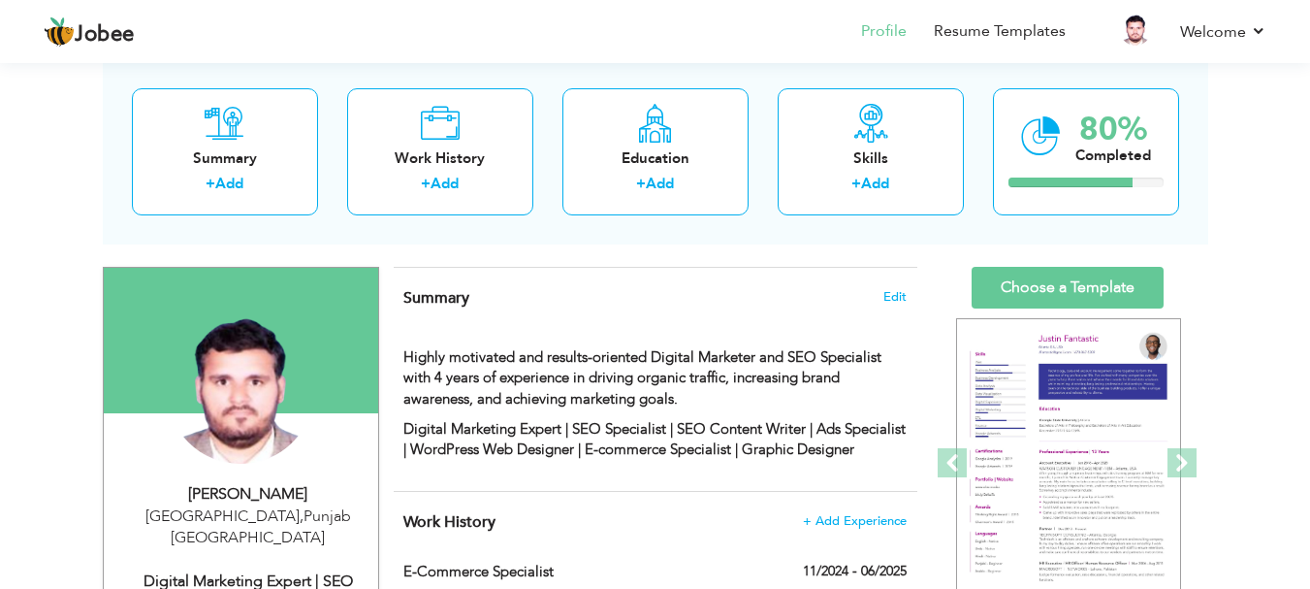
scroll to position [131, 0]
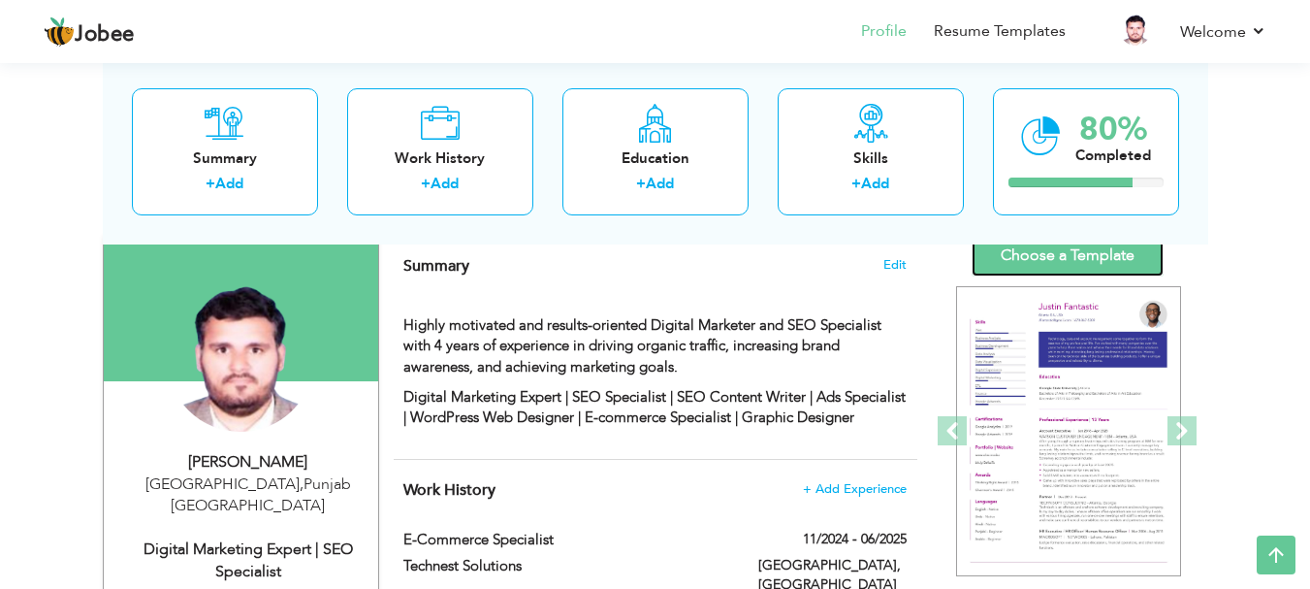
click at [1054, 256] on link "Choose a Template" at bounding box center [1068, 256] width 192 height 42
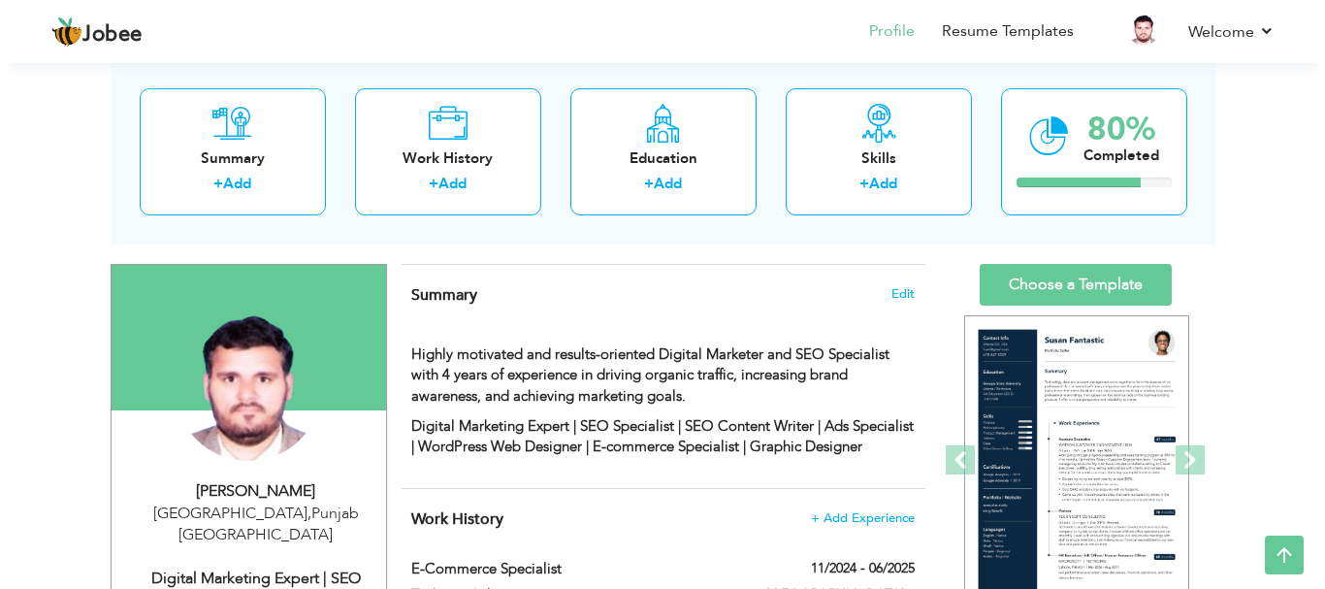
scroll to position [48, 0]
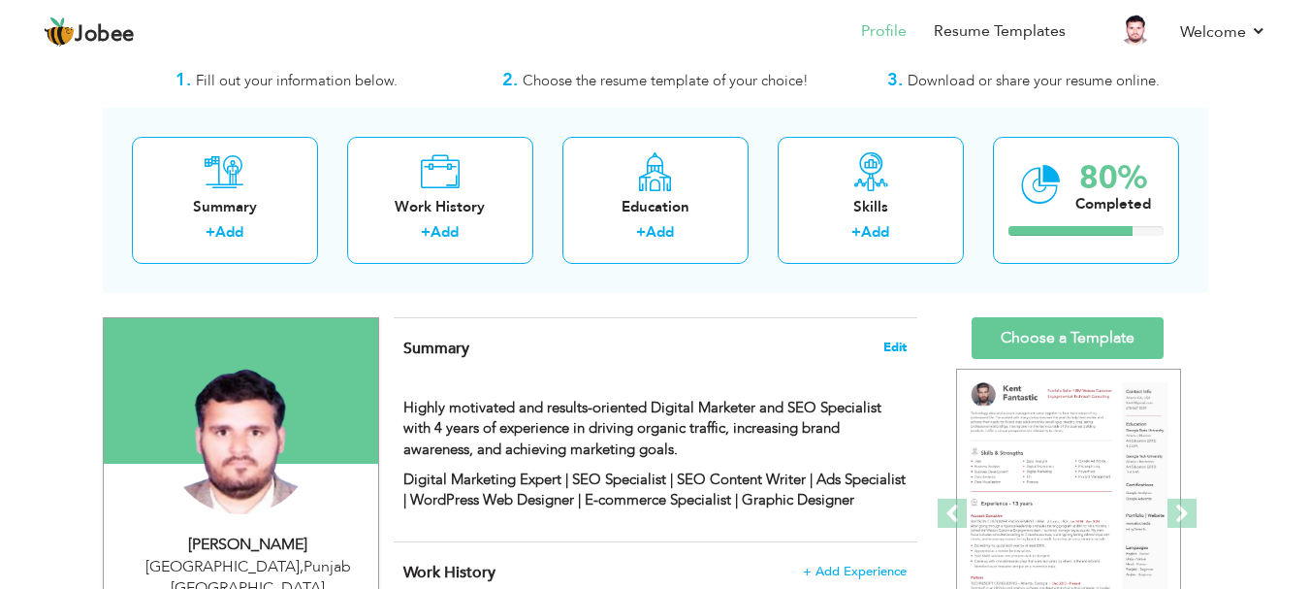
click at [888, 348] on span "Edit" at bounding box center [895, 347] width 23 height 14
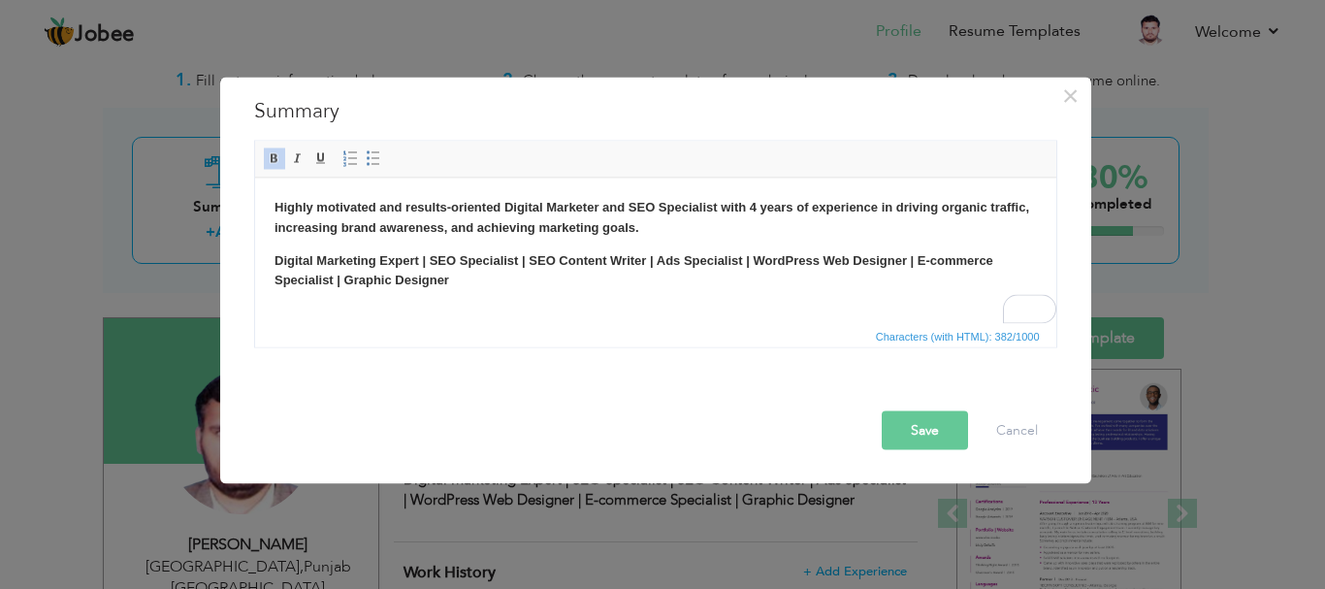
click at [463, 276] on p "Digital Marketing Expert | SEO Specialist | SEO Content Writer | Ads Specialist…" at bounding box center [655, 270] width 762 height 41
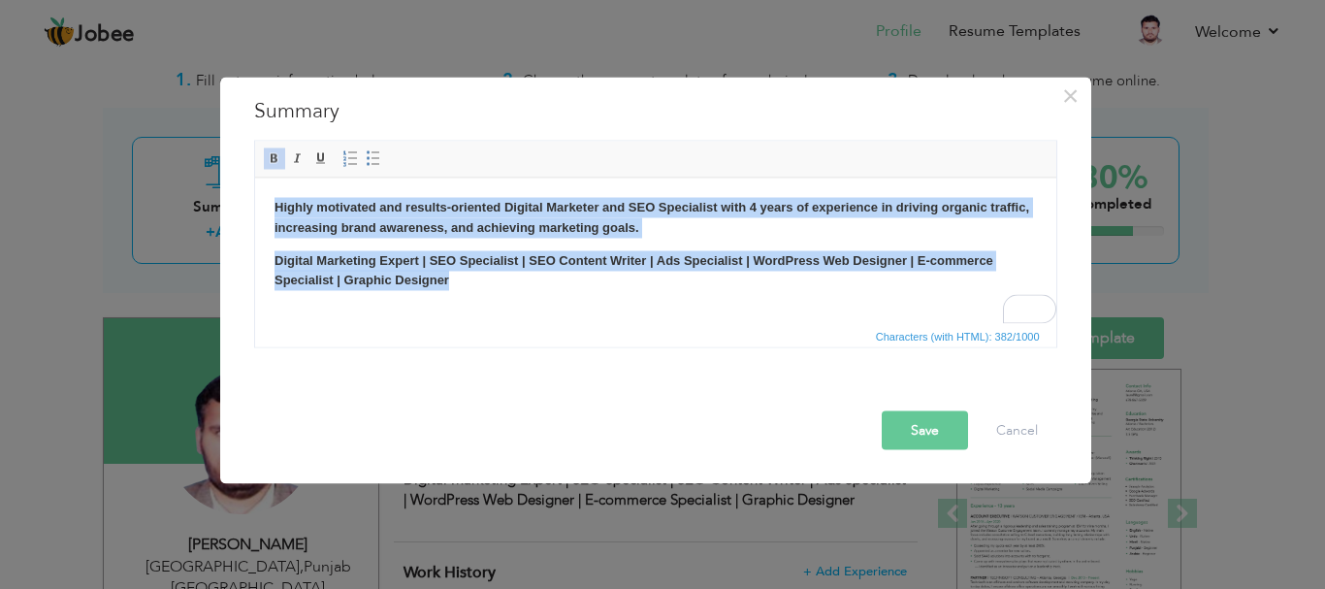
drag, startPoint x: 463, startPoint y: 276, endPoint x: 264, endPoint y: 210, distance: 209.5
click at [264, 210] on html "Highly motivated and results-oriented Digital Marketer and SEO Specialist with …" at bounding box center [654, 244] width 801 height 132
click at [274, 160] on span at bounding box center [275, 158] width 16 height 16
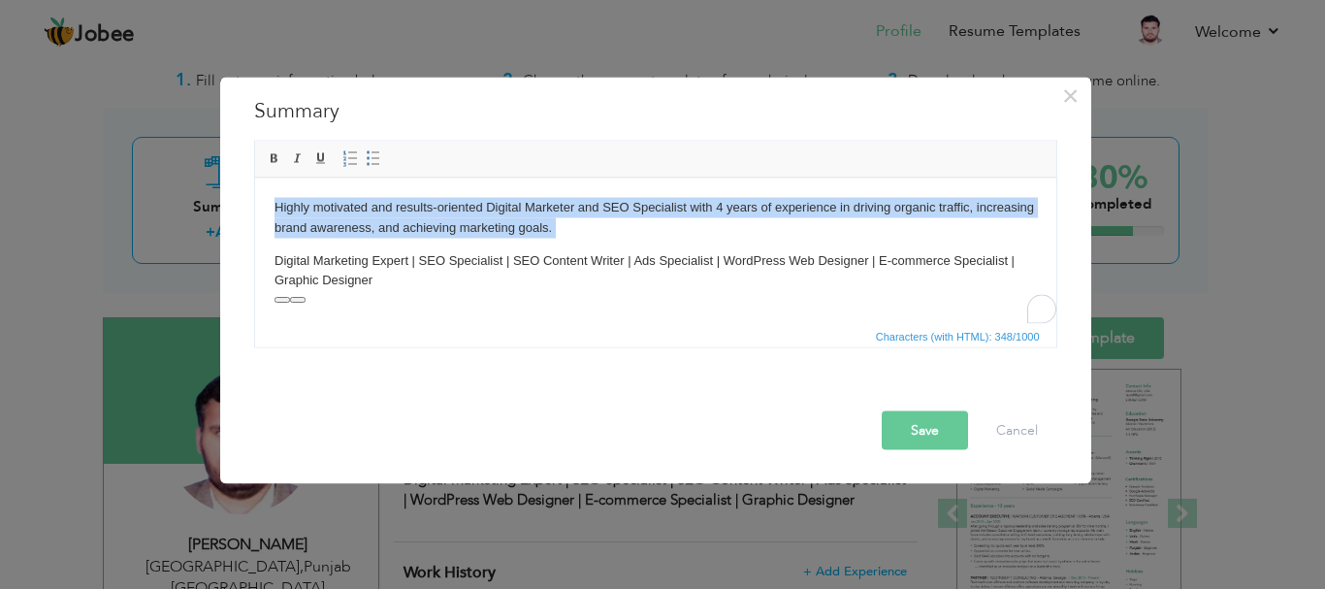
click at [505, 292] on html "Highly motivated and results-oriented Digital Marketer and SEO Specialist with …" at bounding box center [654, 244] width 801 height 132
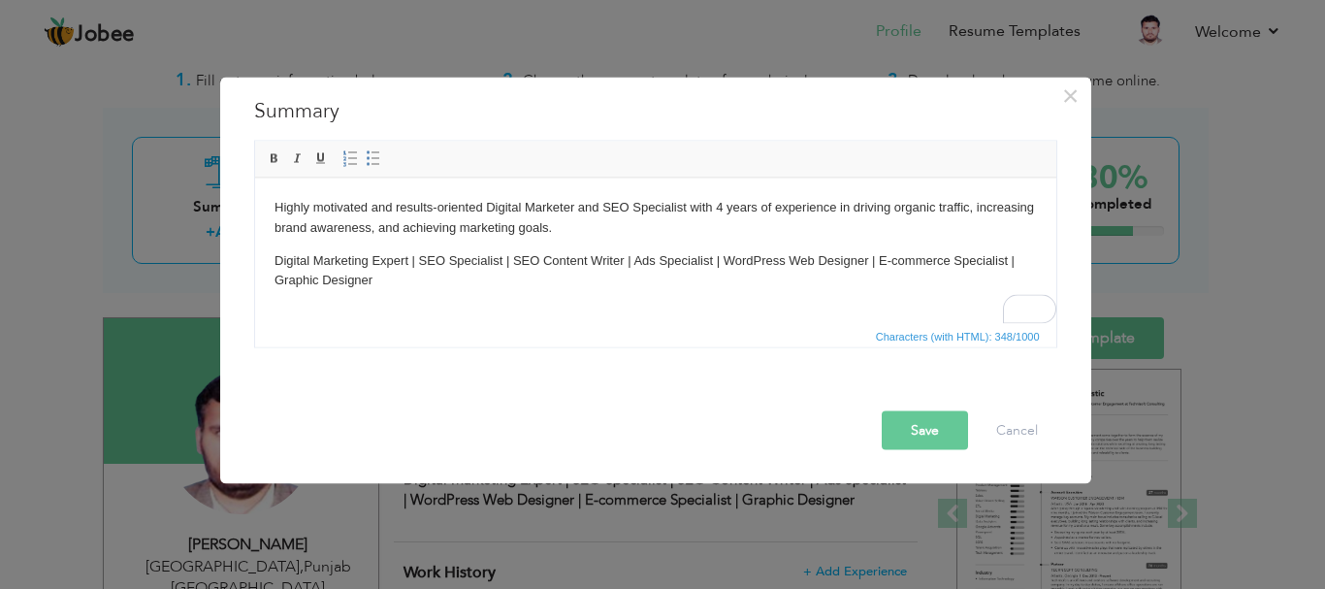
click at [922, 434] on button "Save" at bounding box center [925, 429] width 86 height 39
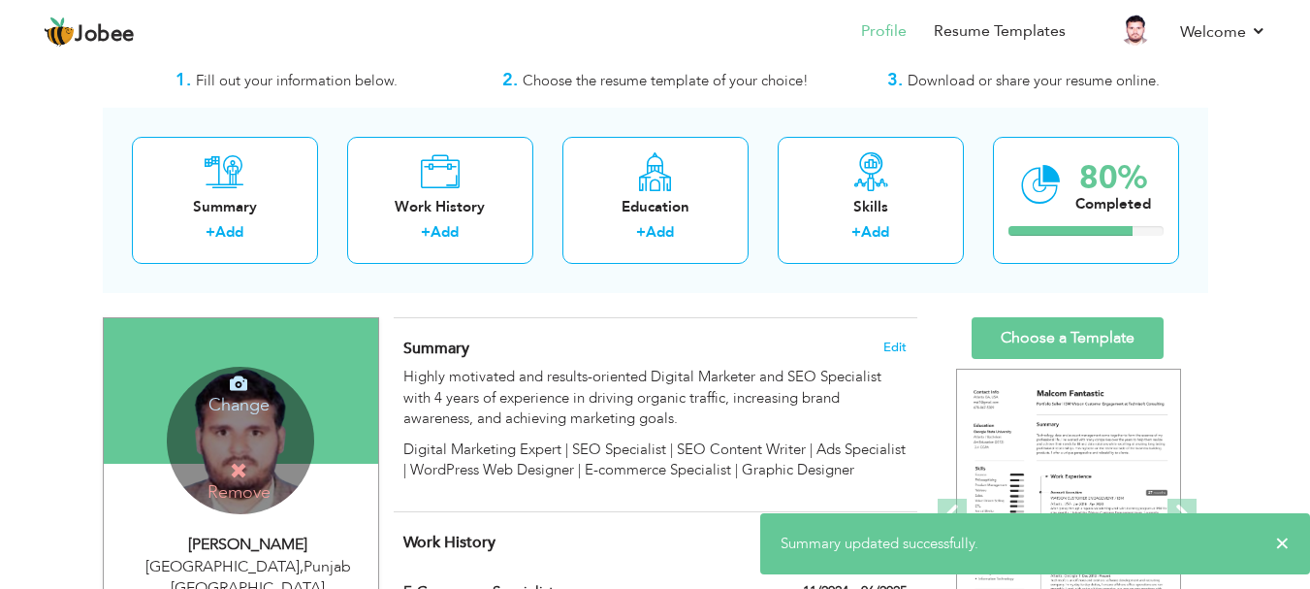
click at [232, 406] on h4 "Change" at bounding box center [239, 392] width 139 height 47
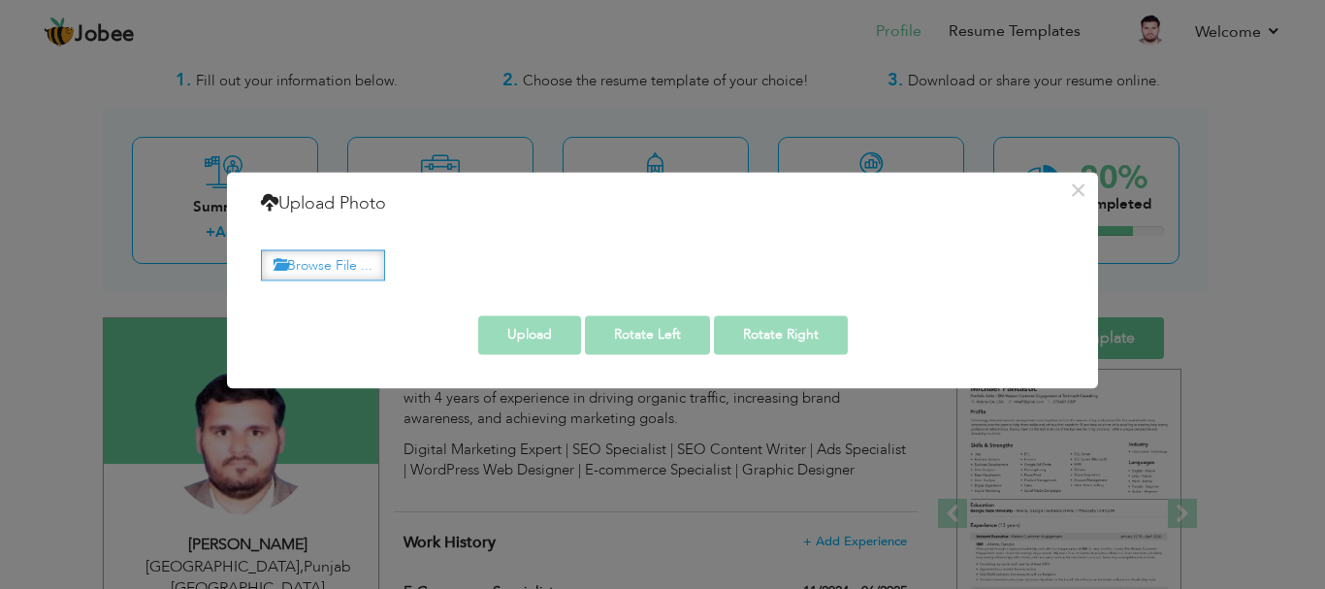
click at [363, 260] on label "Browse File ..." at bounding box center [323, 265] width 124 height 30
click at [0, 0] on input "Browse File ..." at bounding box center [0, 0] width 0 height 0
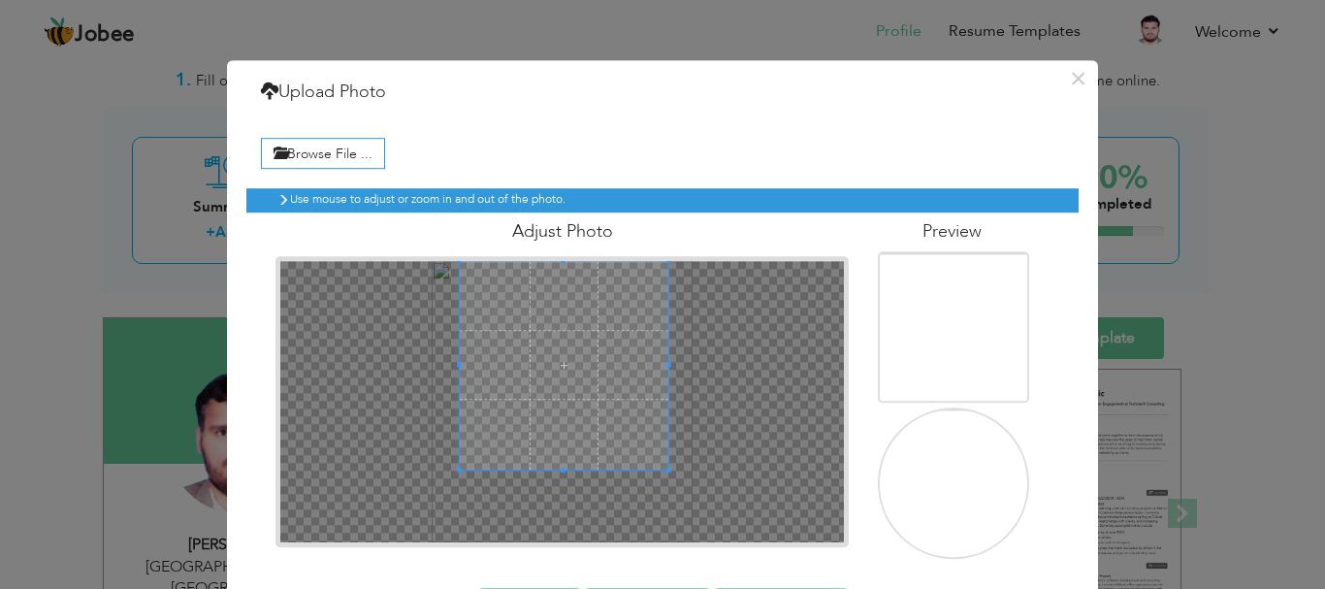
click at [565, 340] on span at bounding box center [564, 365] width 209 height 209
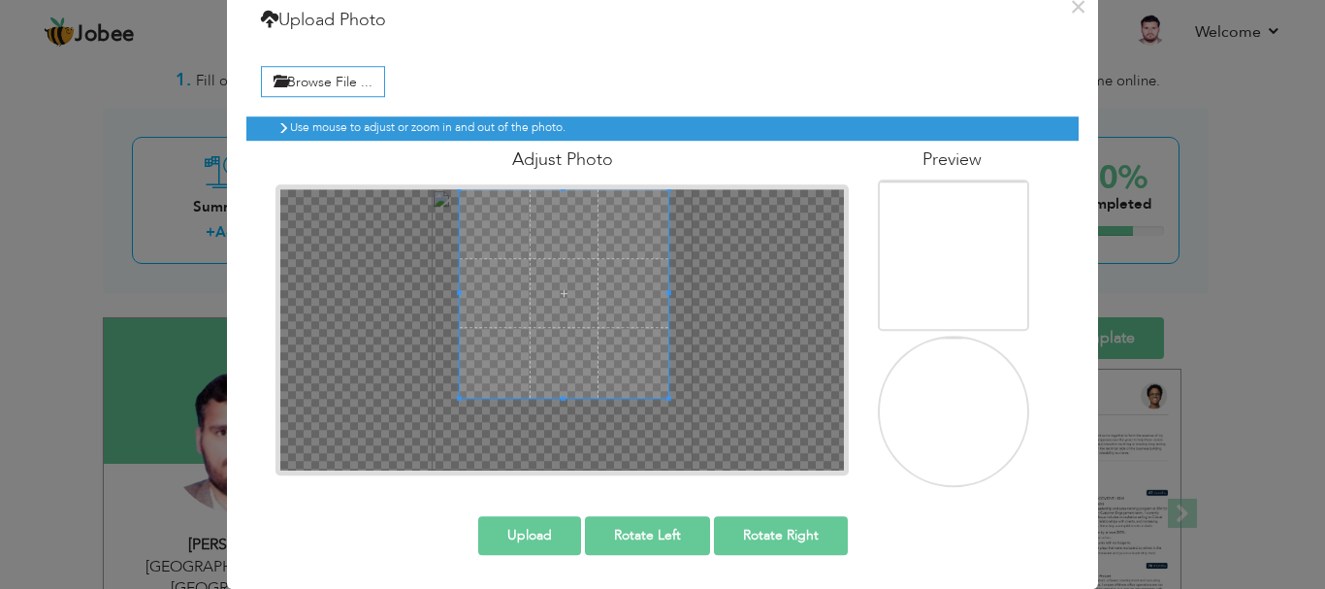
click at [550, 534] on button "Upload" at bounding box center [529, 535] width 103 height 39
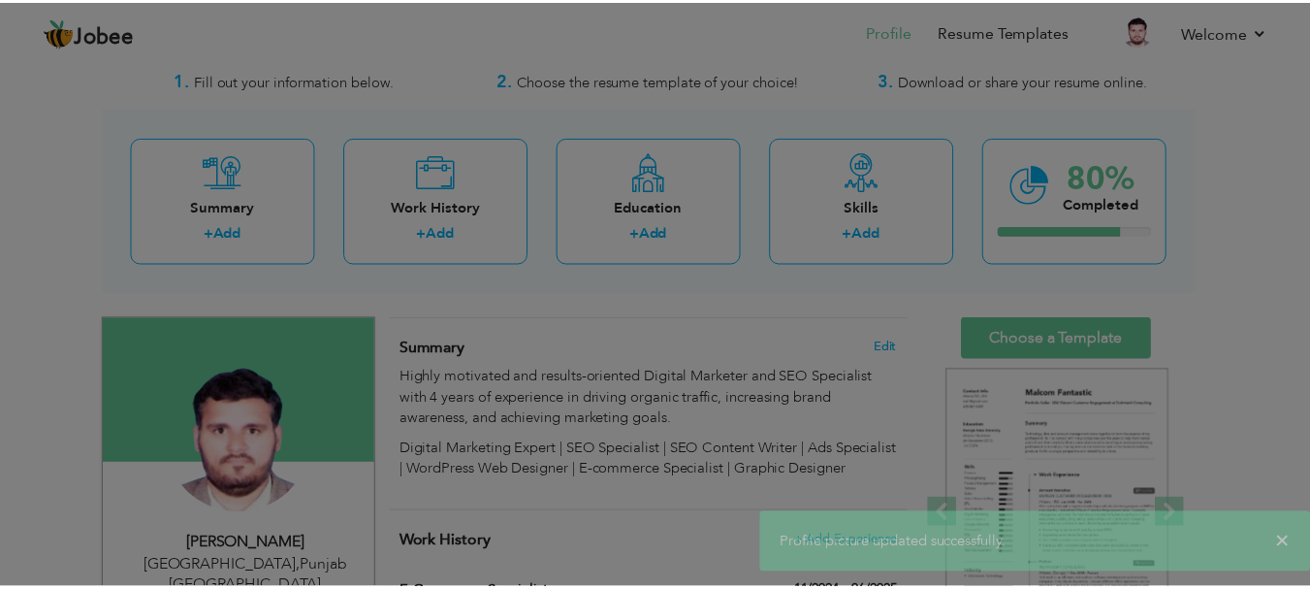
scroll to position [0, 0]
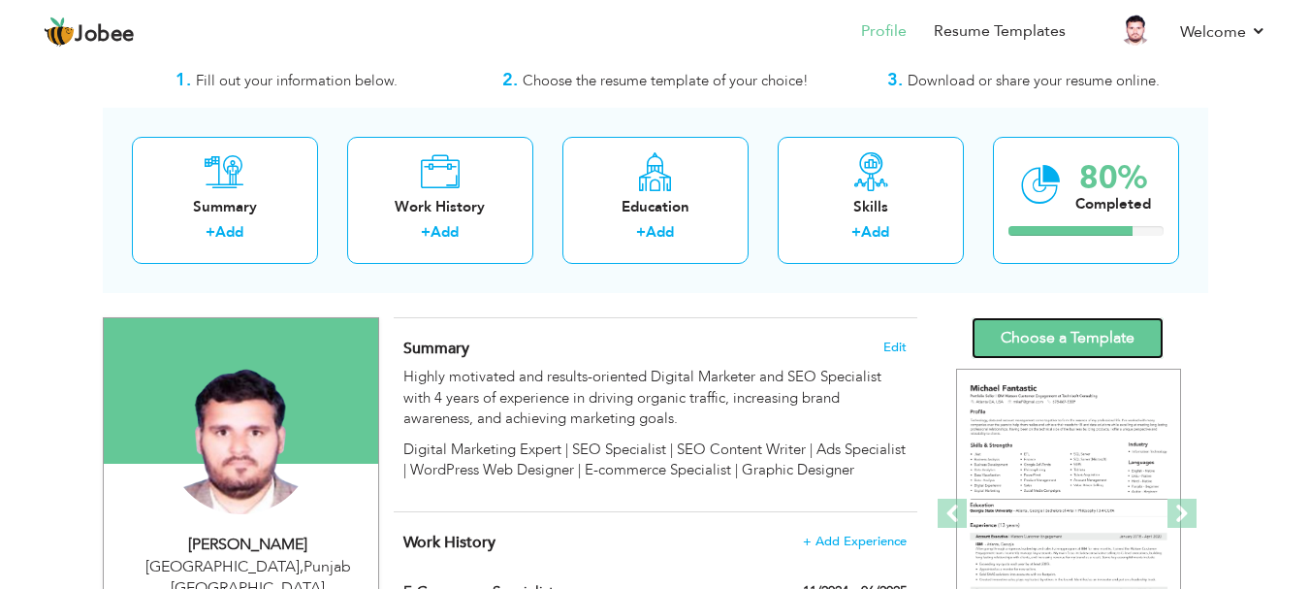
click at [1098, 334] on link "Choose a Template" at bounding box center [1068, 338] width 192 height 42
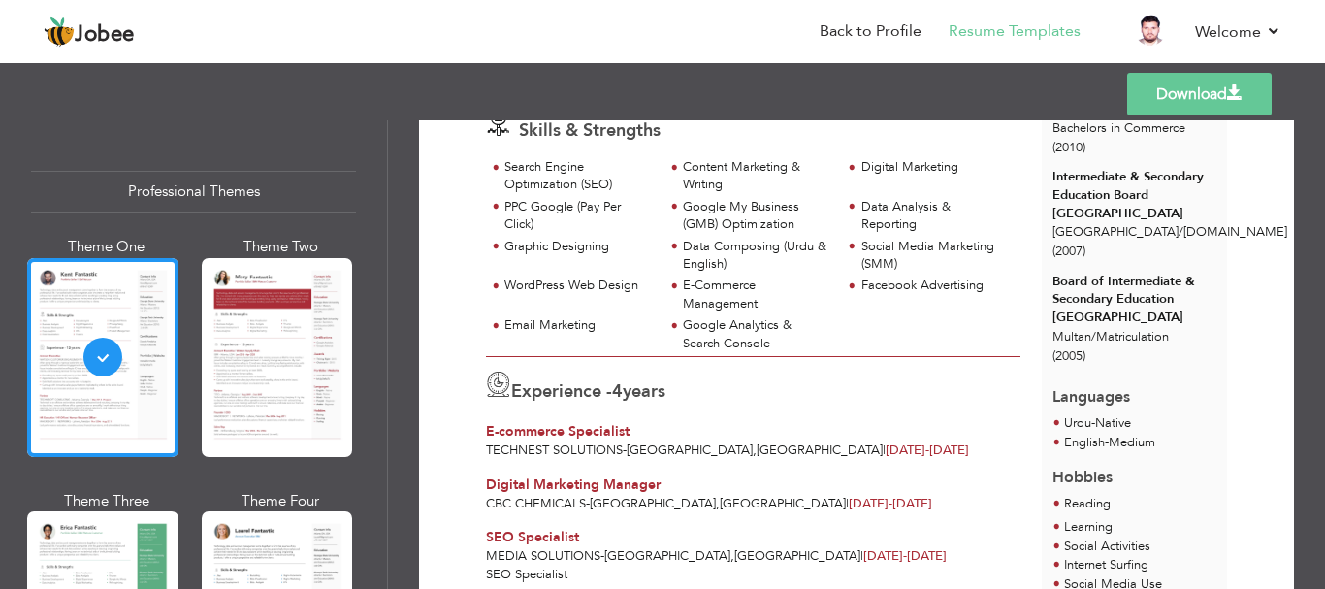
scroll to position [276, 0]
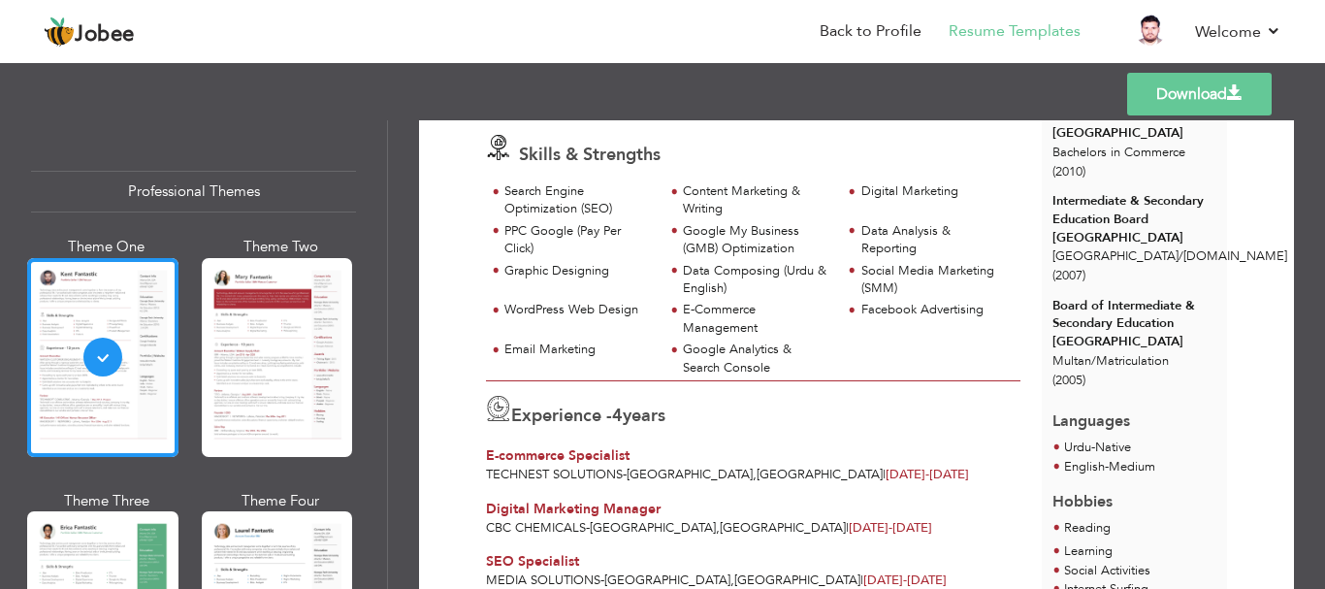
click at [1323, 110] on div "Templates Download" at bounding box center [662, 94] width 1325 height 62
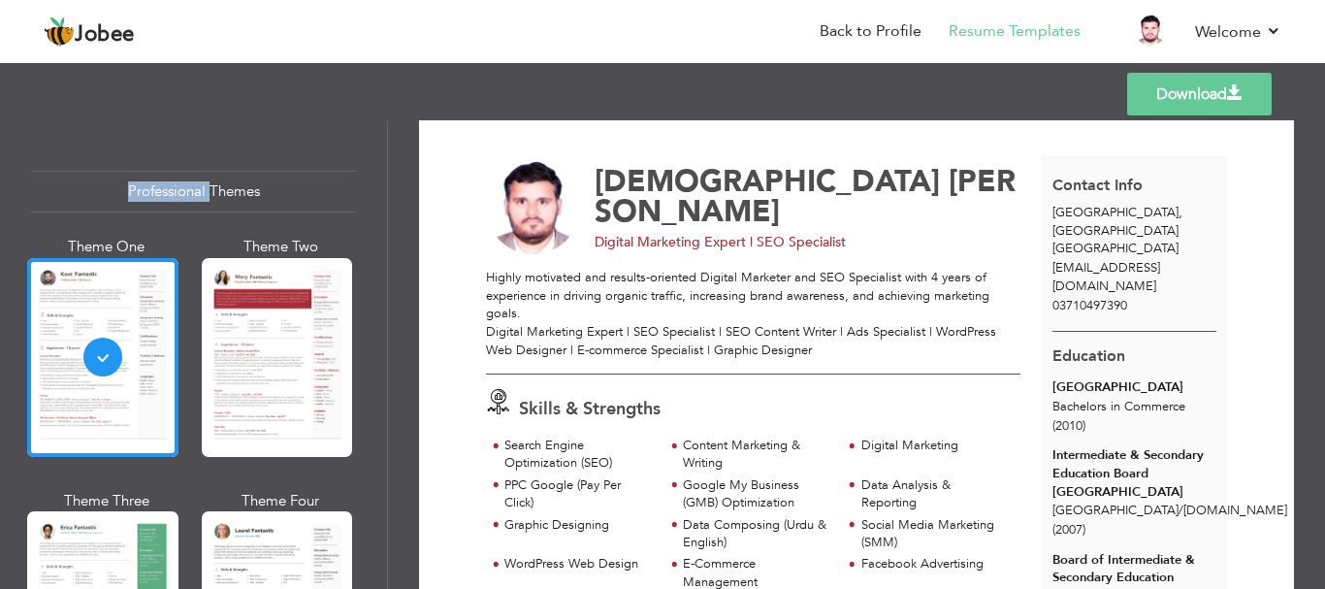
scroll to position [0, 0]
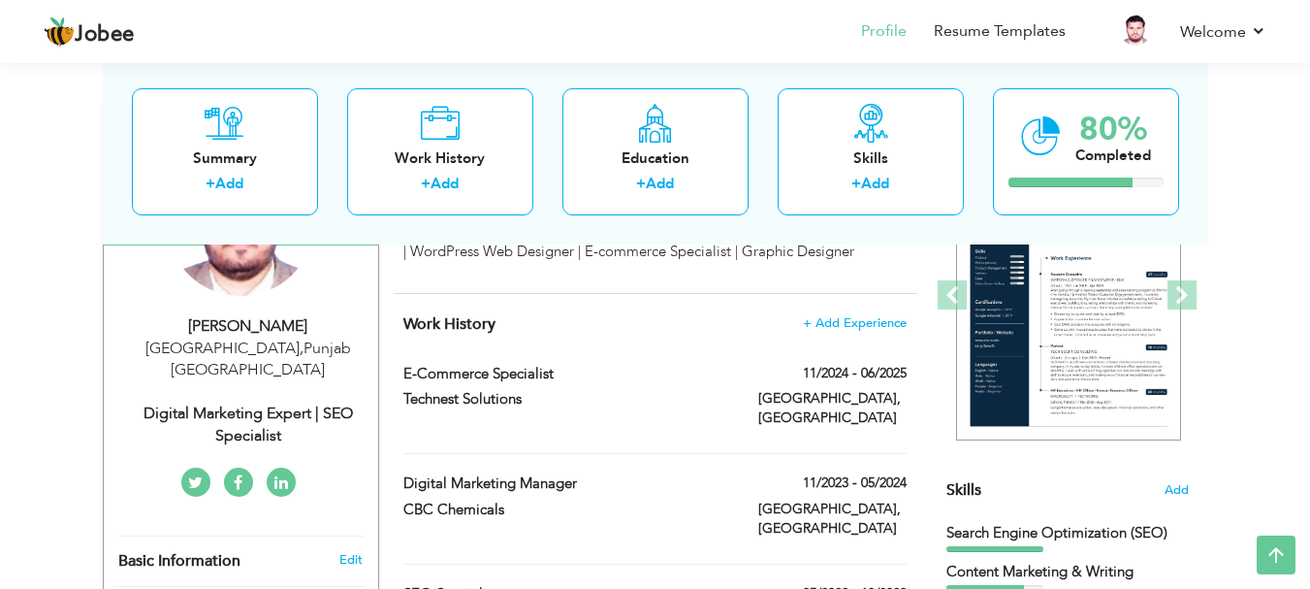
scroll to position [135, 0]
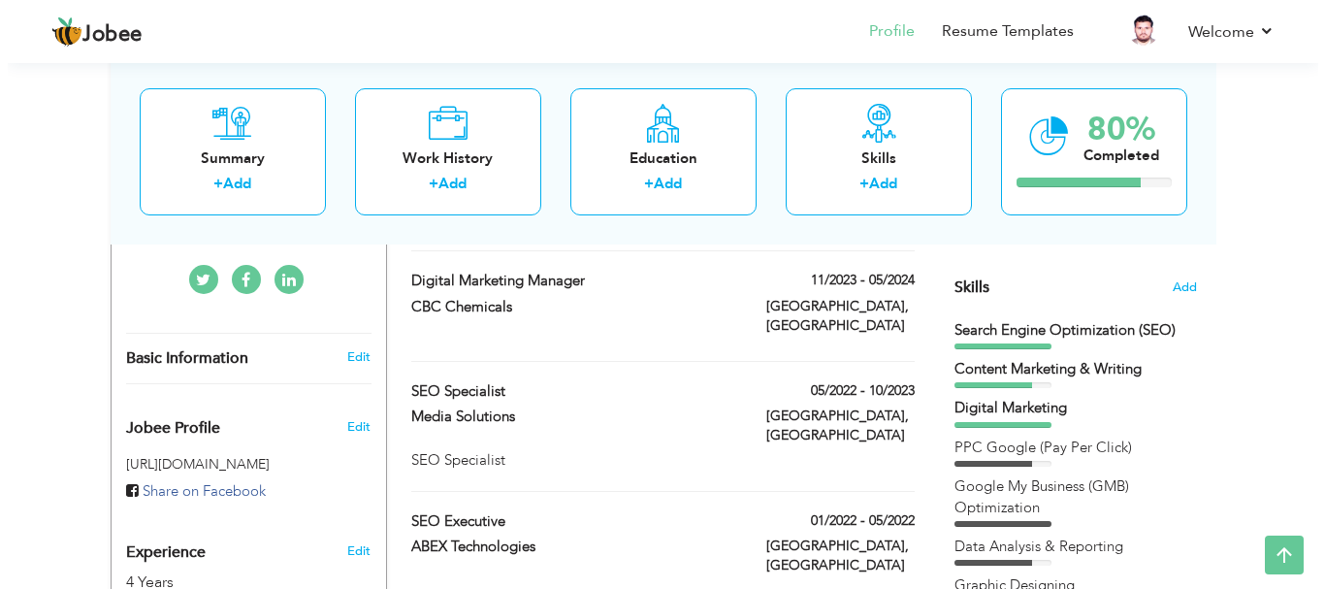
scroll to position [456, 0]
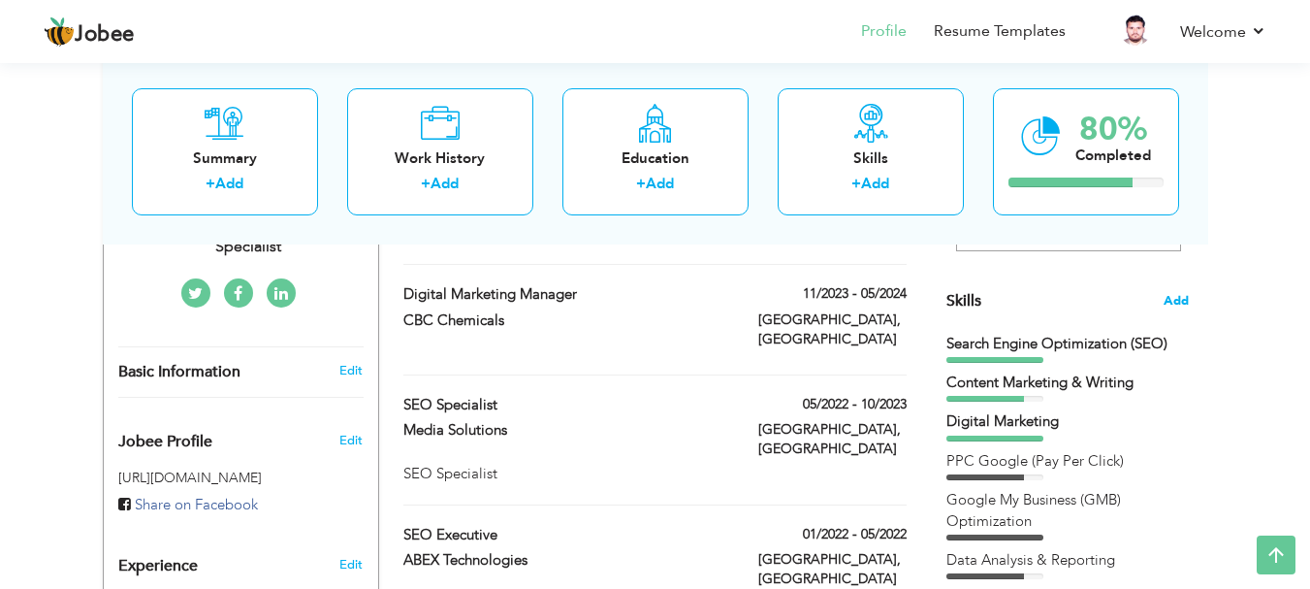
click at [1179, 299] on span "Add" at bounding box center [1176, 301] width 25 height 18
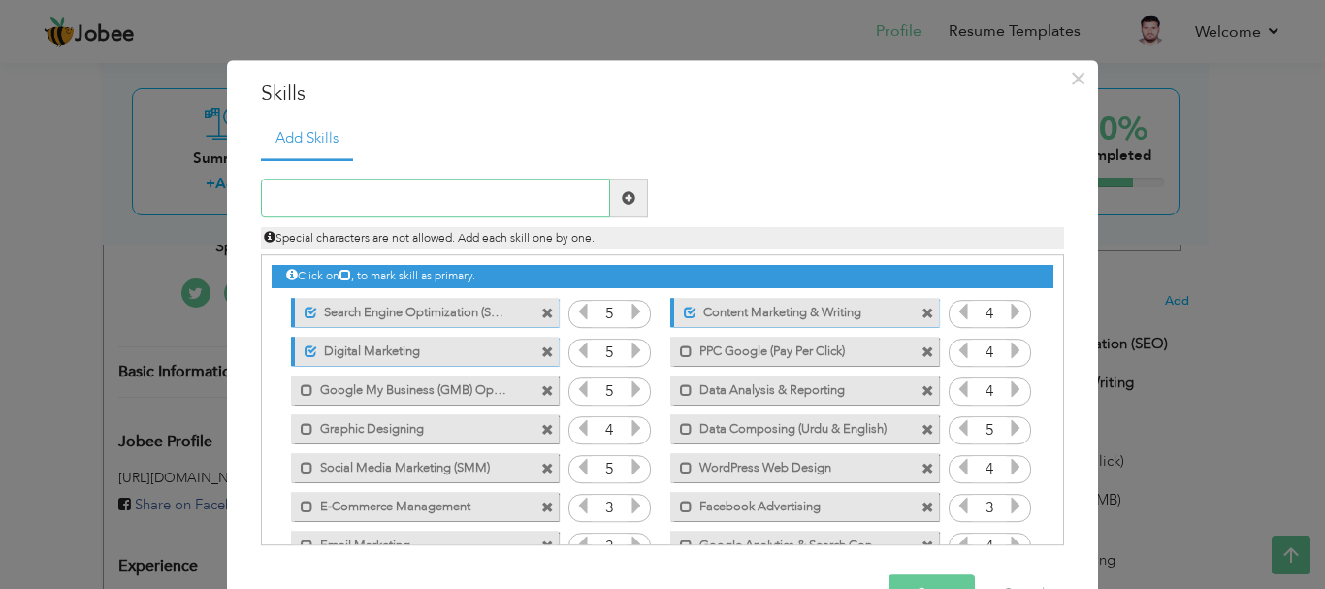
type input "q"
type input "Quickbooks & Peachtree"
click at [622, 193] on span at bounding box center [629, 198] width 14 height 14
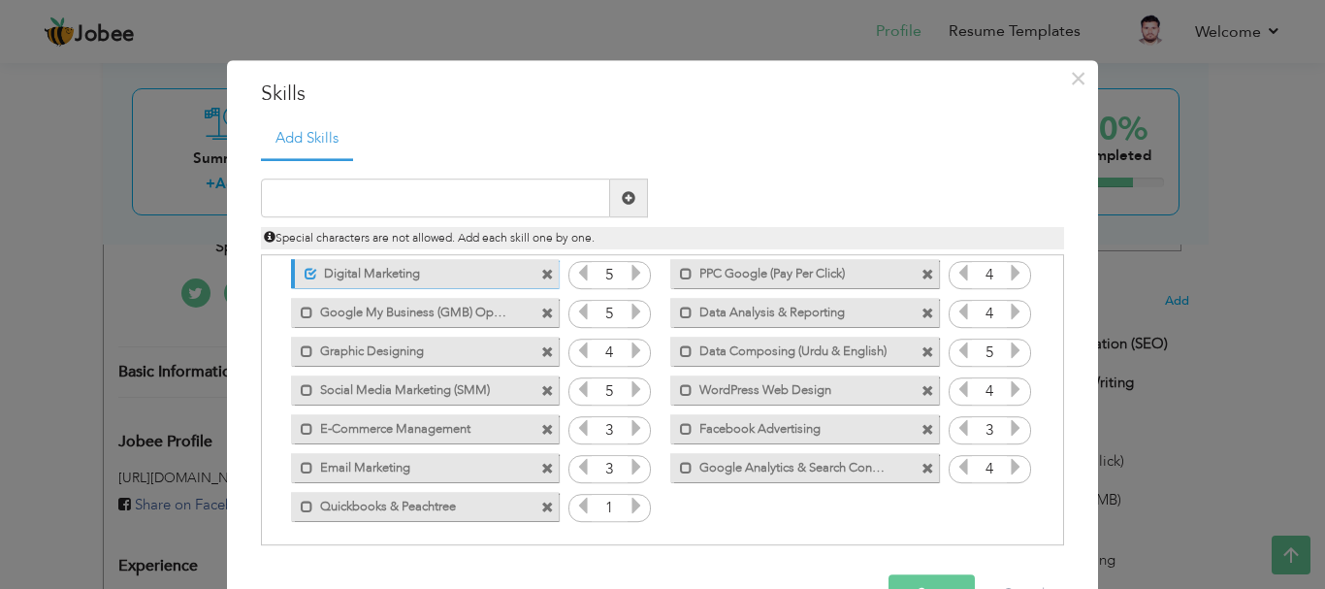
scroll to position [82, 0]
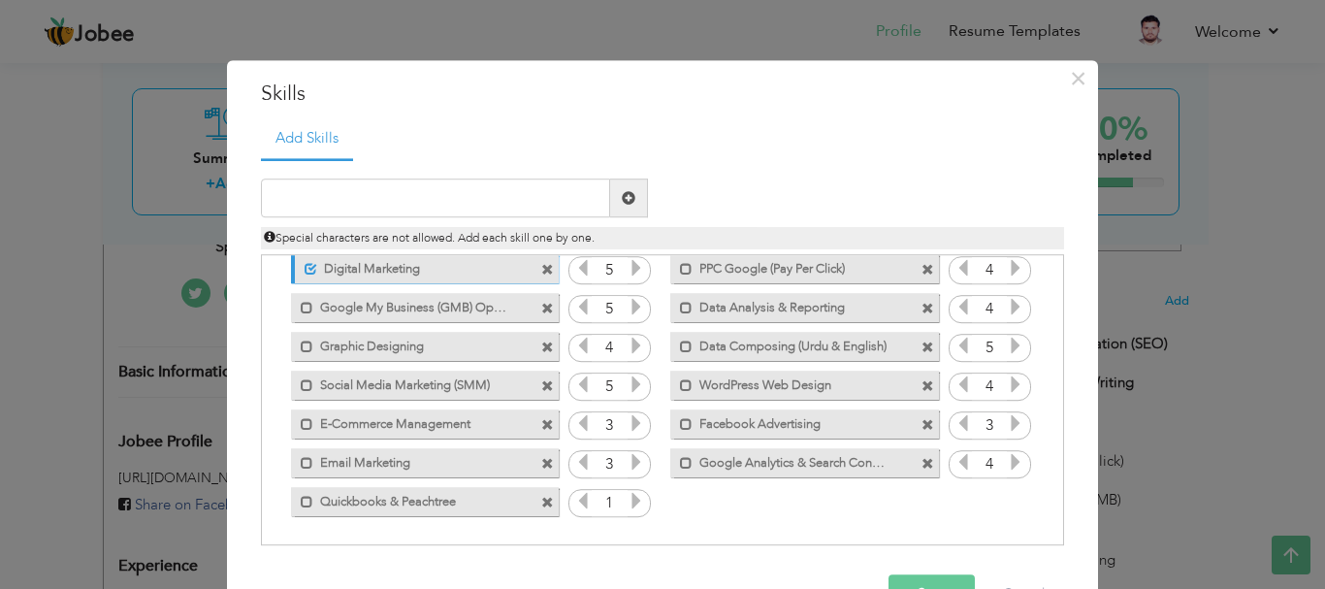
click at [630, 506] on icon at bounding box center [636, 501] width 17 height 17
click at [1010, 461] on icon at bounding box center [1015, 462] width 17 height 17
click at [954, 340] on icon at bounding box center [962, 346] width 17 height 17
click at [1007, 382] on icon at bounding box center [1015, 384] width 17 height 17
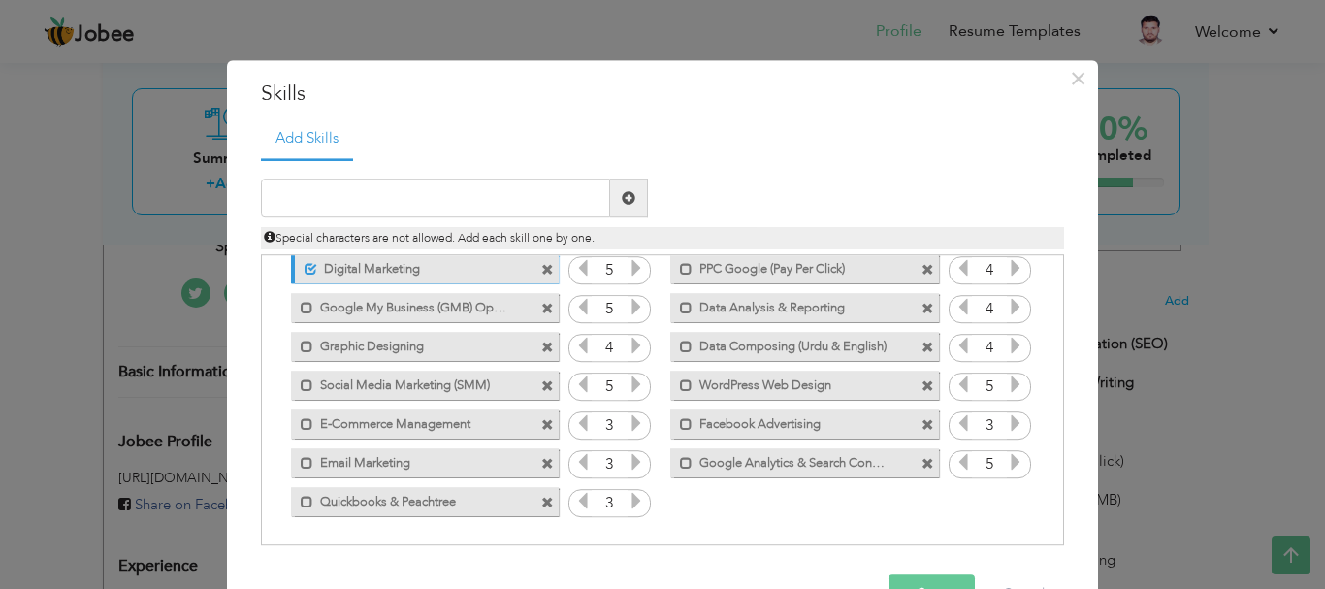
click at [921, 576] on button "Save" at bounding box center [931, 594] width 86 height 39
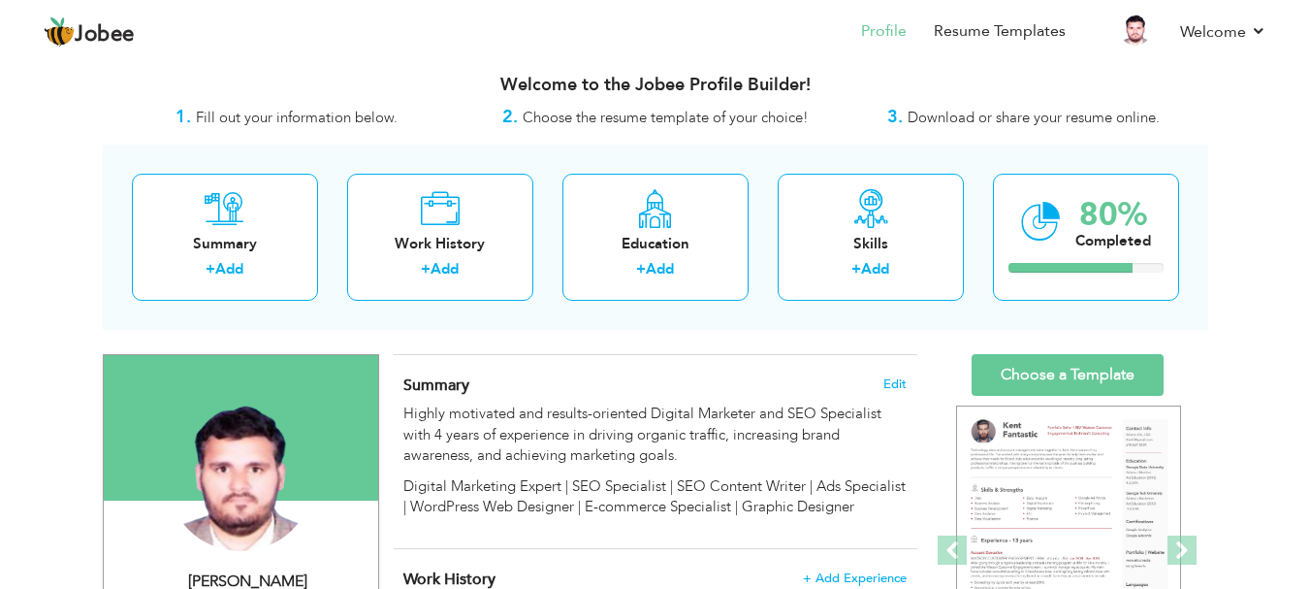
scroll to position [0, 0]
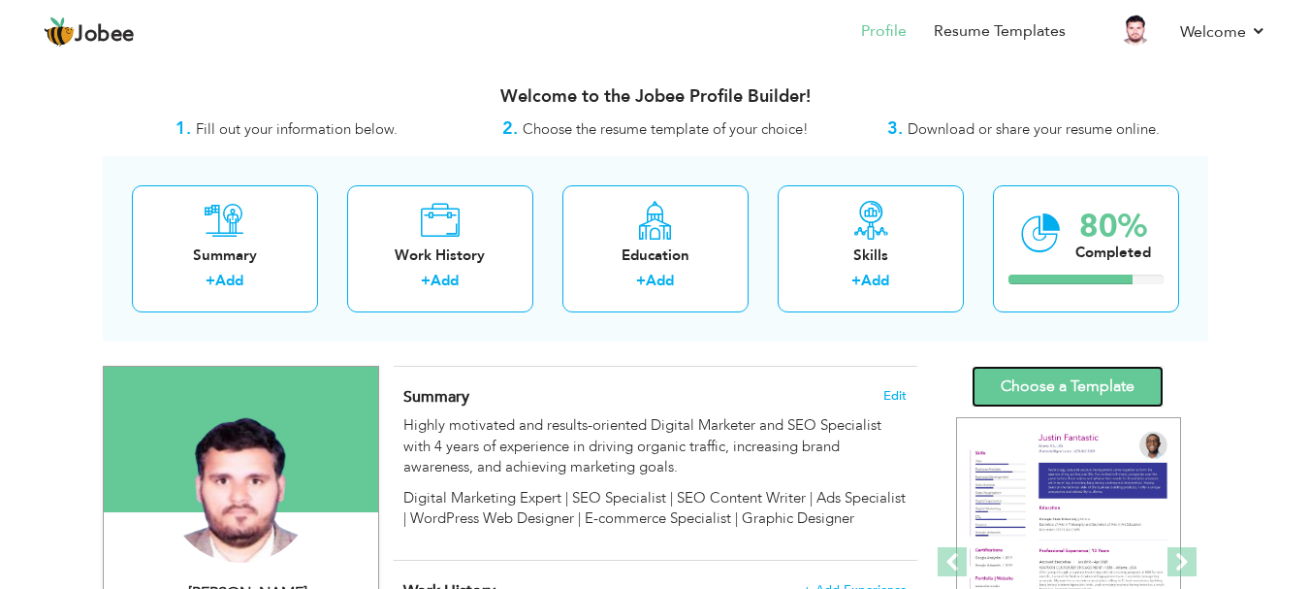
click at [1051, 393] on link "Choose a Template" at bounding box center [1068, 387] width 192 height 42
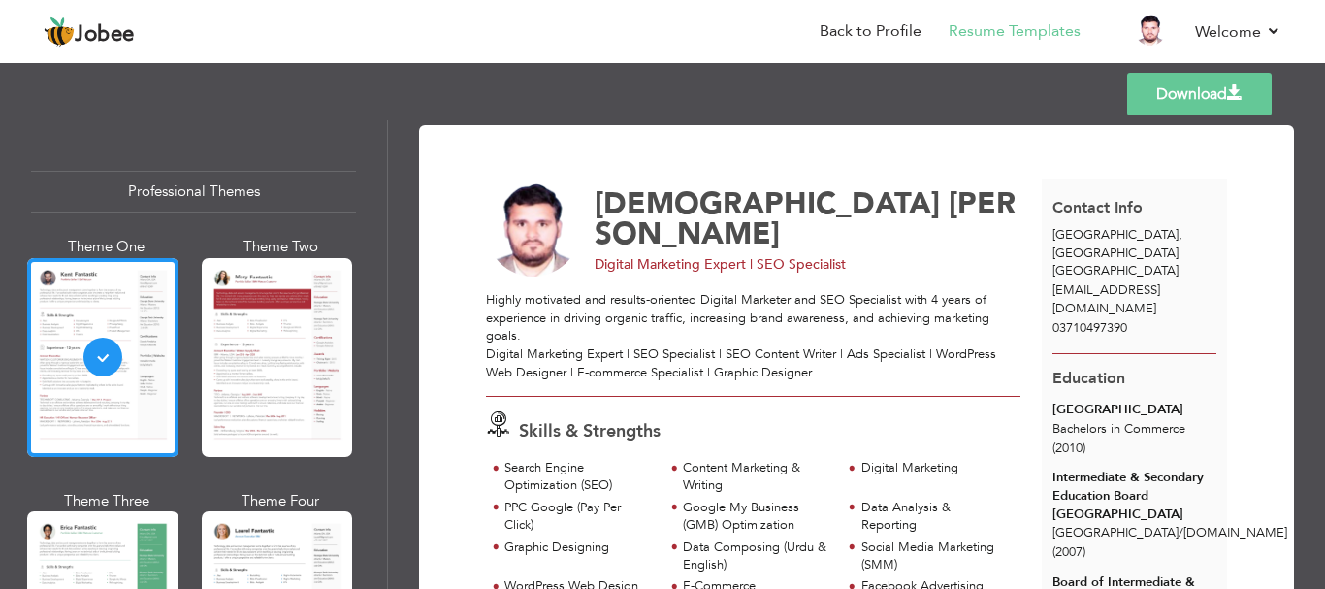
click at [1189, 98] on link "Download" at bounding box center [1199, 94] width 145 height 43
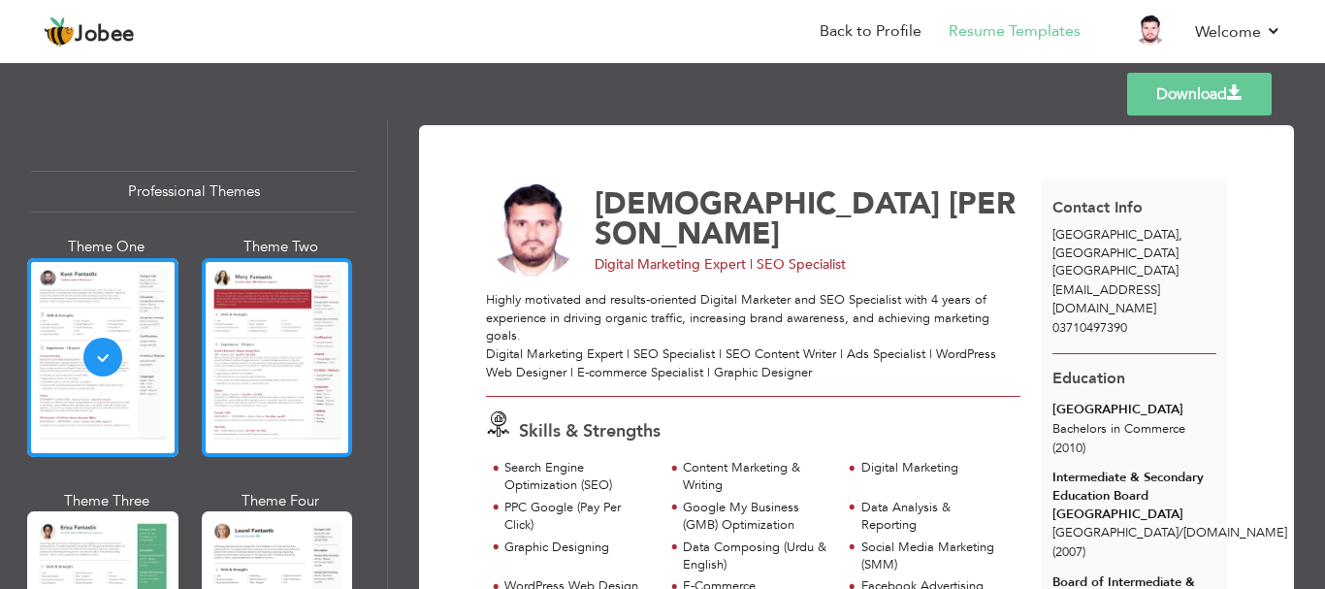
click at [257, 351] on div at bounding box center [277, 357] width 151 height 199
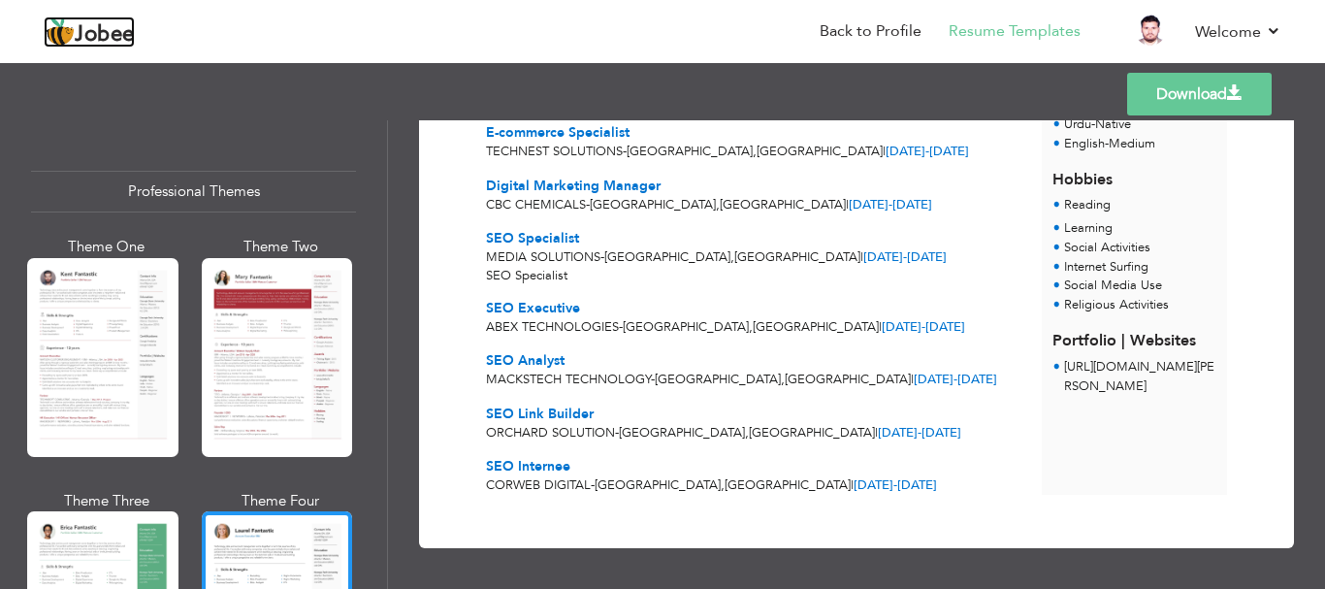
click at [88, 36] on span "Jobee" at bounding box center [105, 34] width 60 height 21
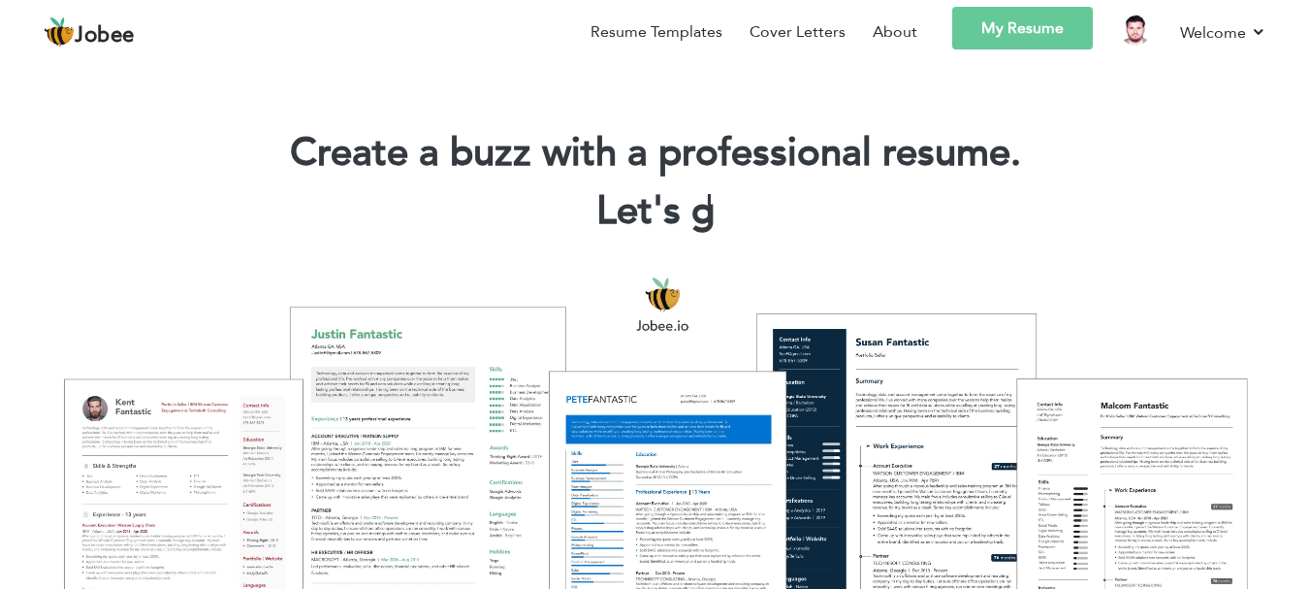
click at [1002, 37] on link "My Resume" at bounding box center [1023, 28] width 141 height 43
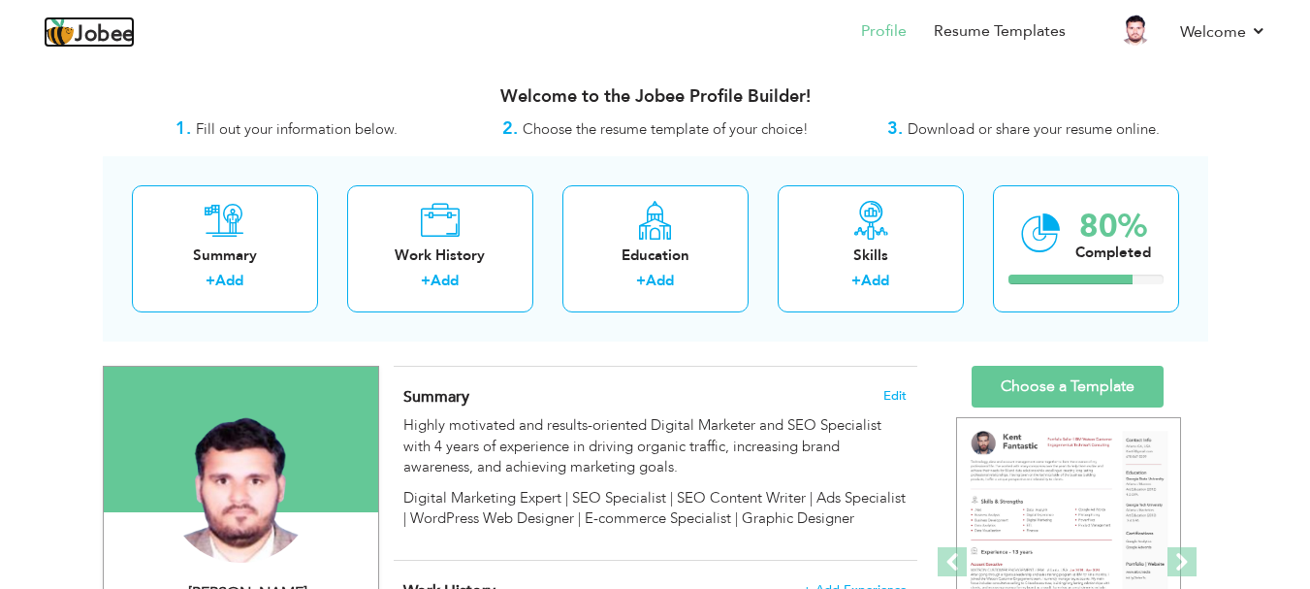
click at [100, 29] on span "Jobee" at bounding box center [105, 34] width 60 height 21
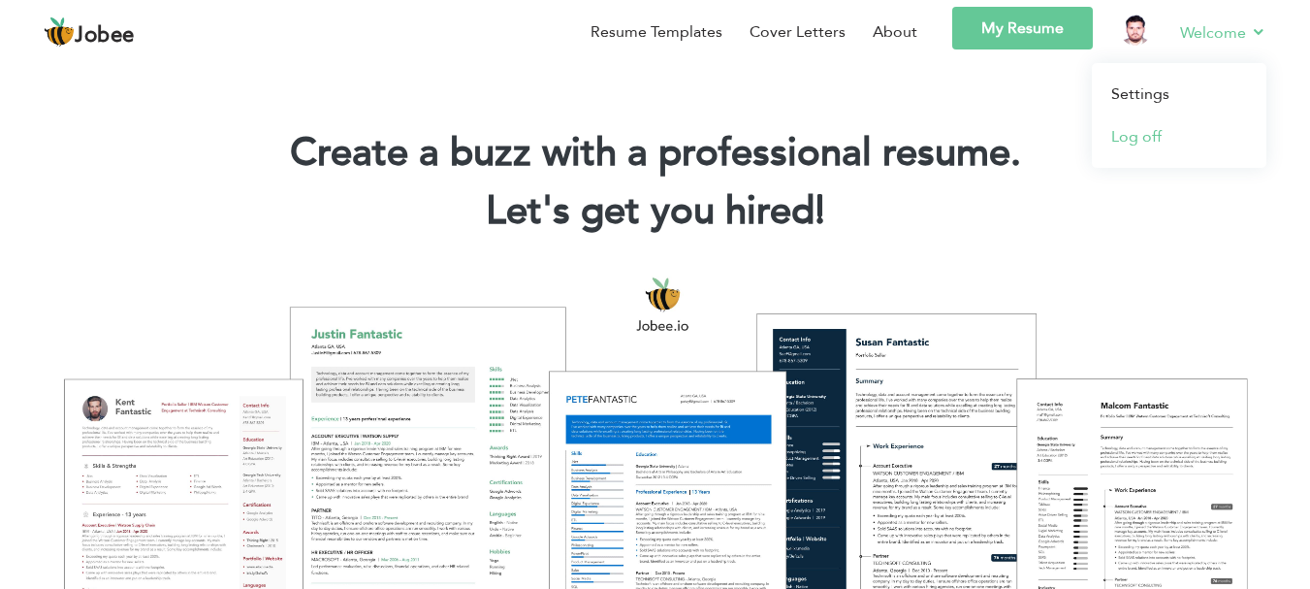
click at [1138, 137] on link "Log off" at bounding box center [1179, 136] width 175 height 43
